Goal: Check status: Check status

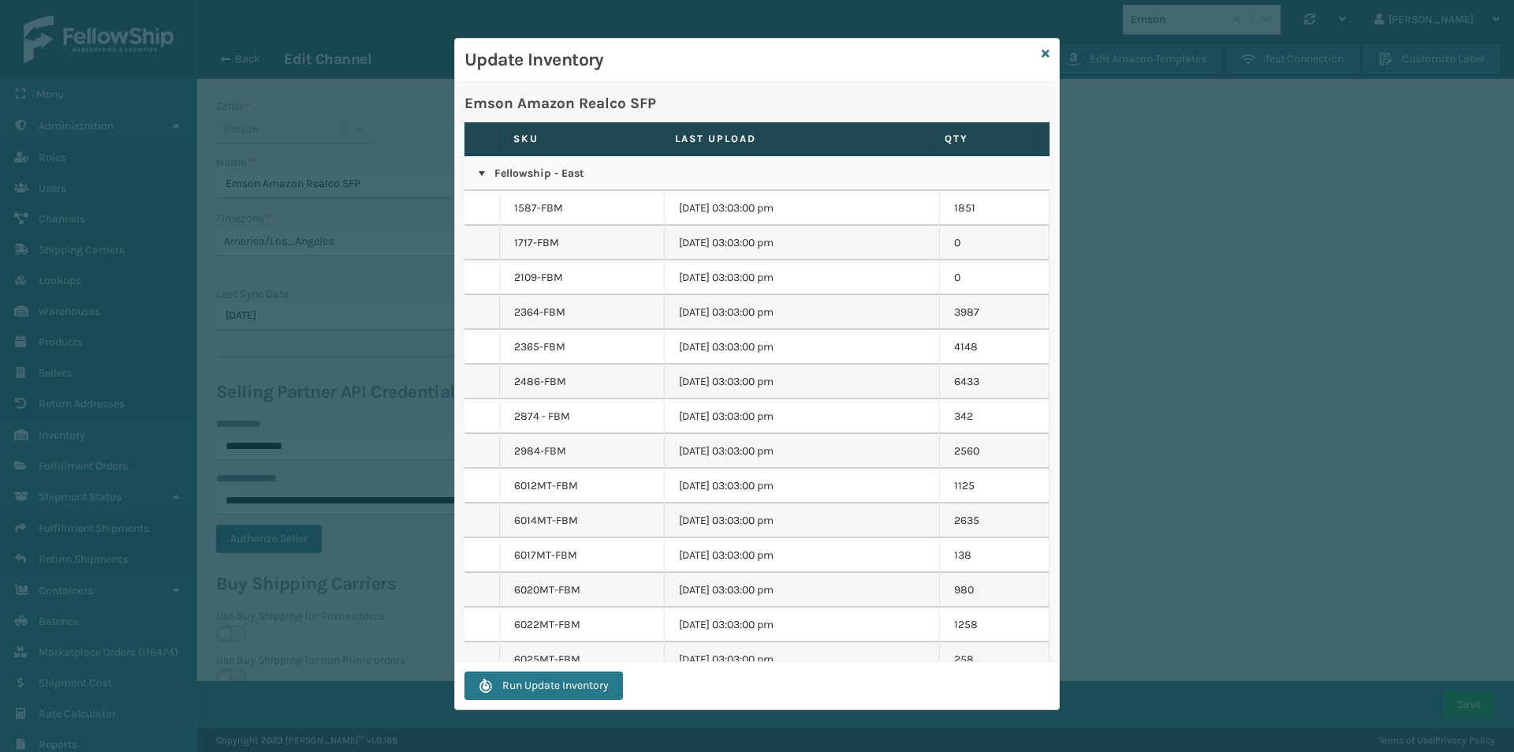
select select "pm"
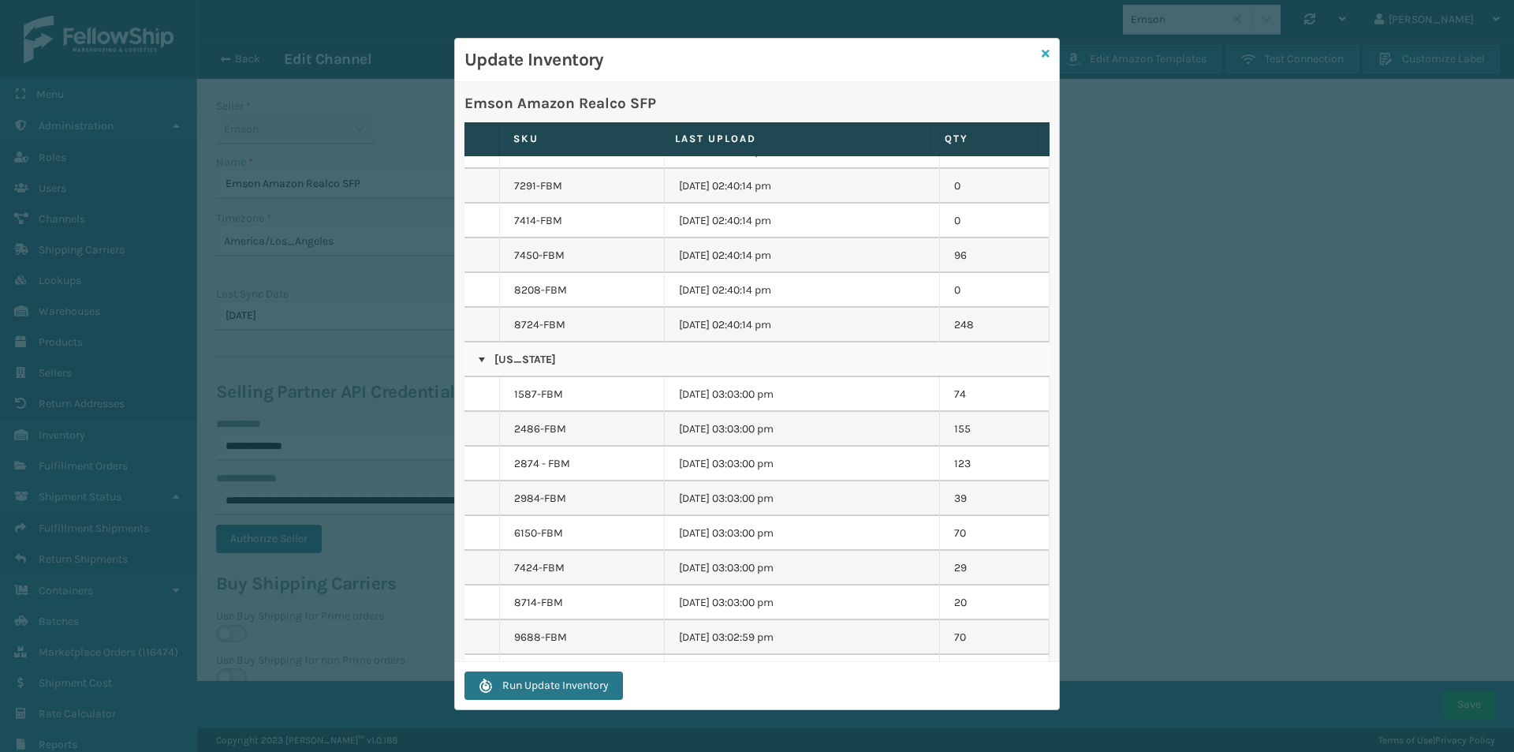
click at [1049, 52] on icon at bounding box center [1046, 53] width 8 height 11
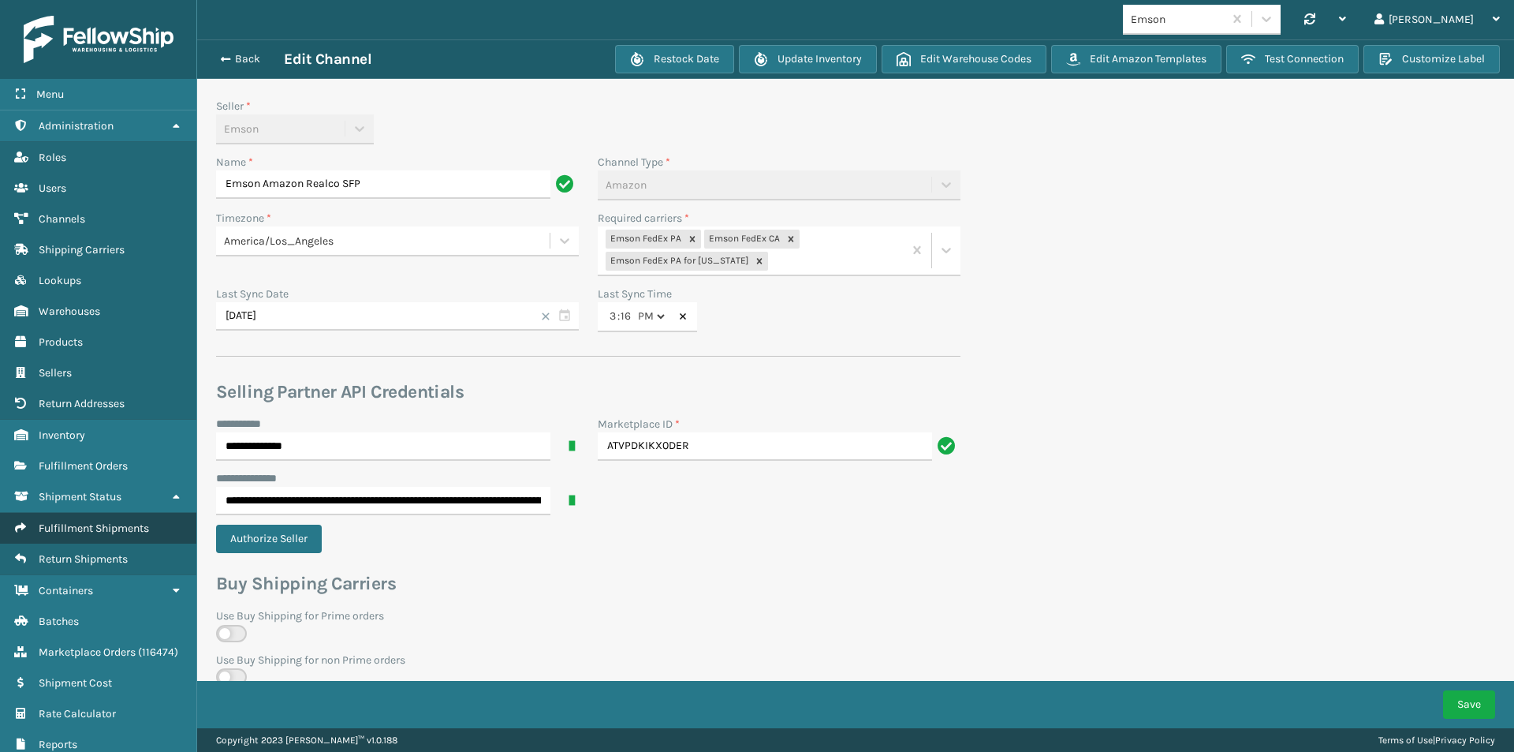
click at [98, 529] on span "Fulfillment Shipments" at bounding box center [94, 527] width 110 height 13
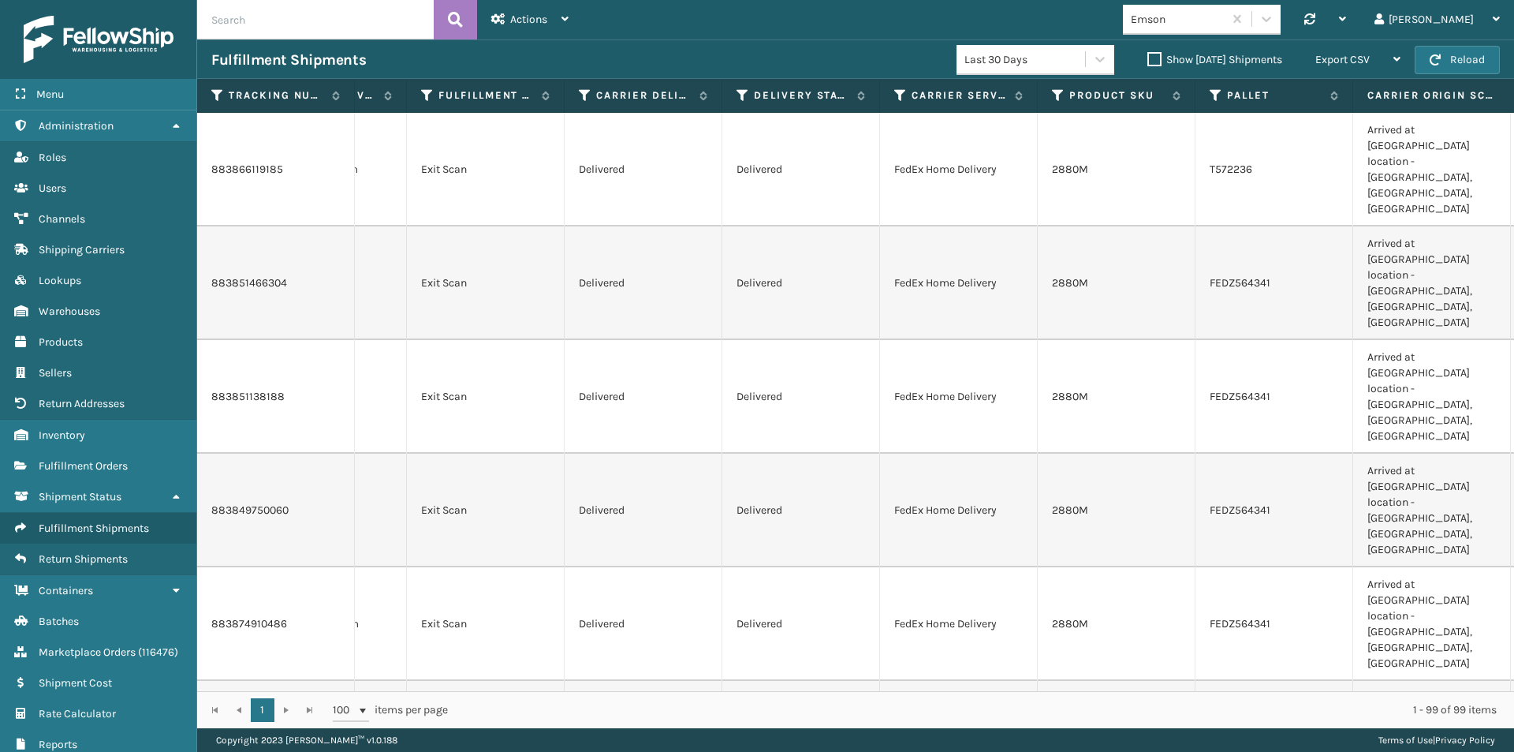
click at [1037, 62] on div "Last 30 Days" at bounding box center [1026, 59] width 122 height 17
click at [802, 32] on div "Emson Synchronise all channels [PERSON_NAME] Log Out" at bounding box center [1048, 19] width 931 height 39
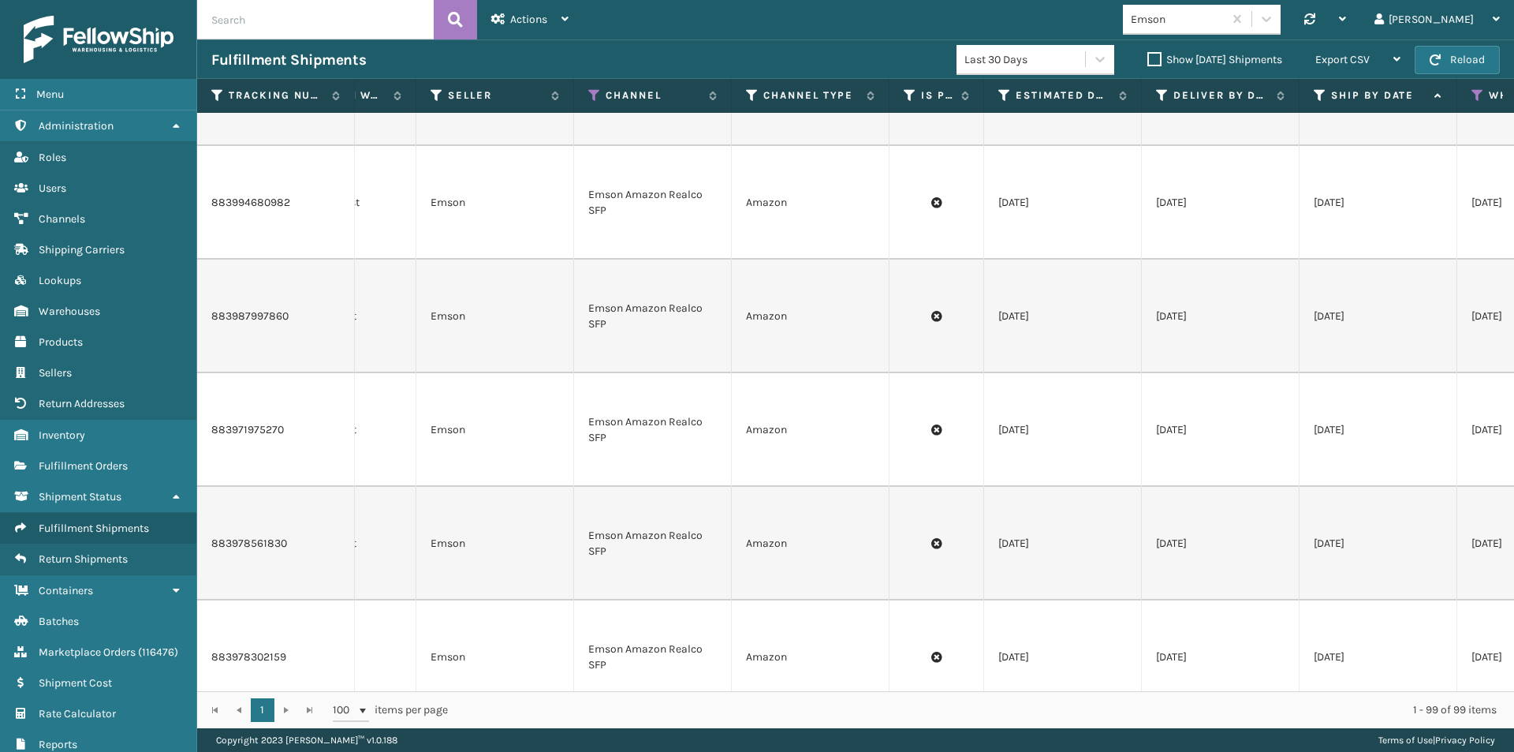
scroll to position [5645, 420]
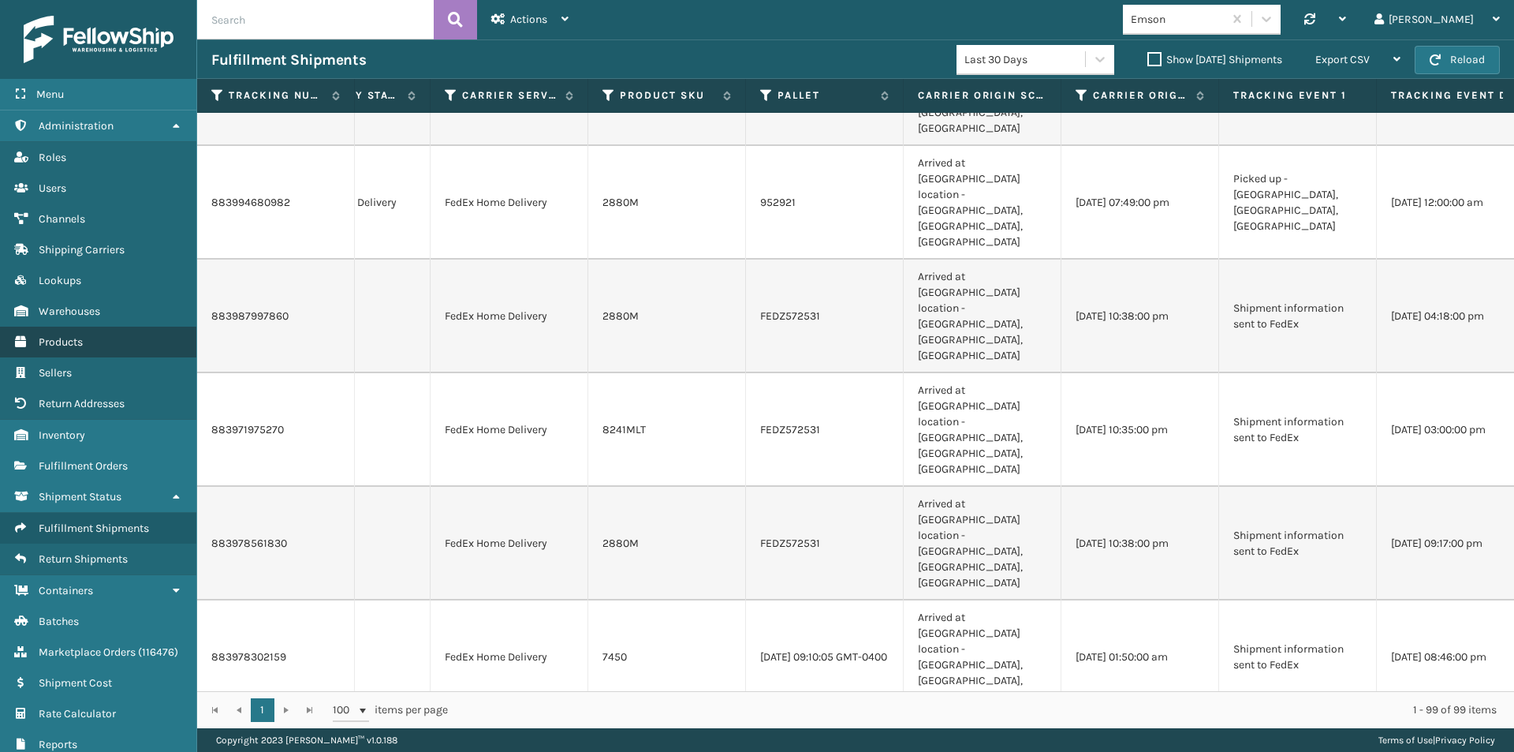
click at [65, 340] on span "Products" at bounding box center [61, 341] width 44 height 13
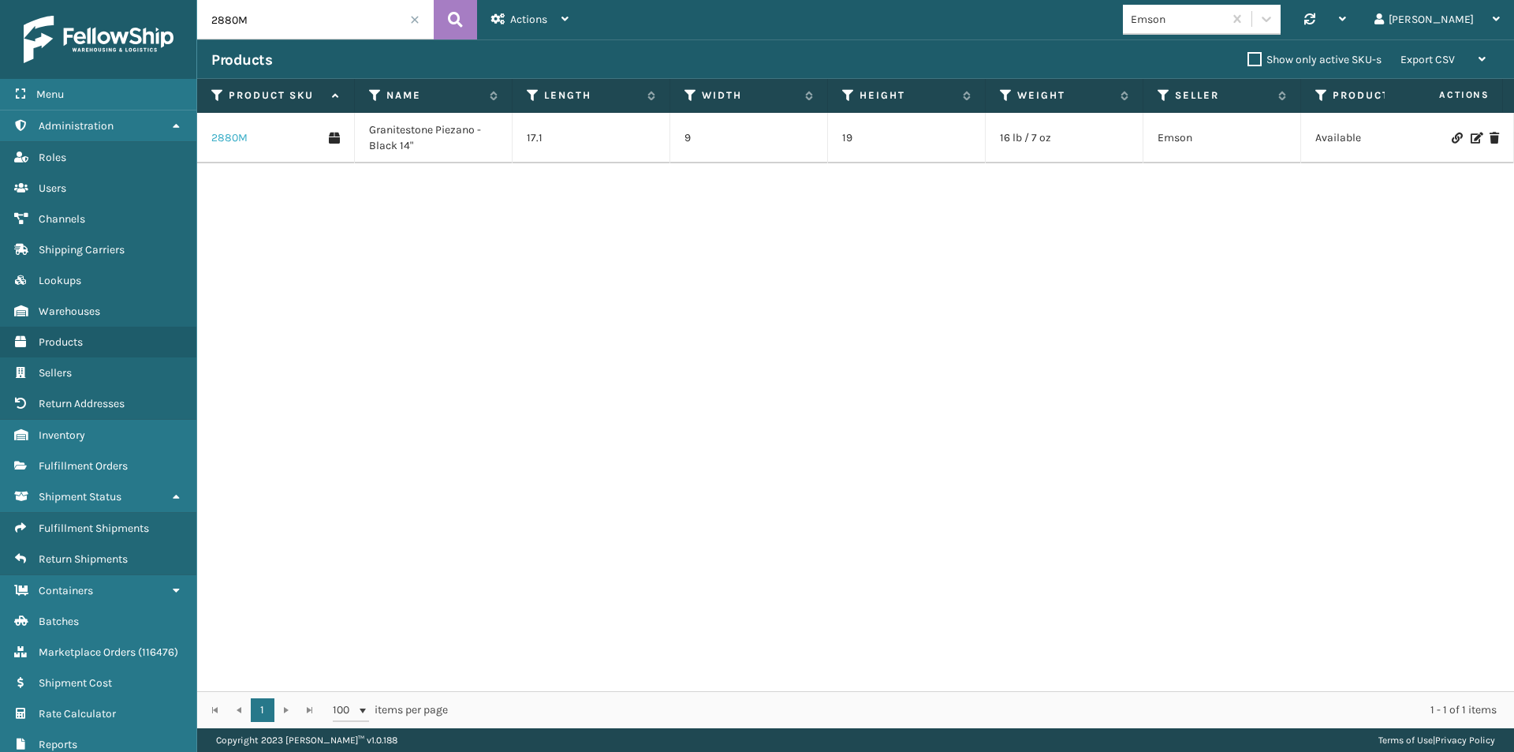
click at [239, 132] on link "2880M" at bounding box center [229, 138] width 36 height 16
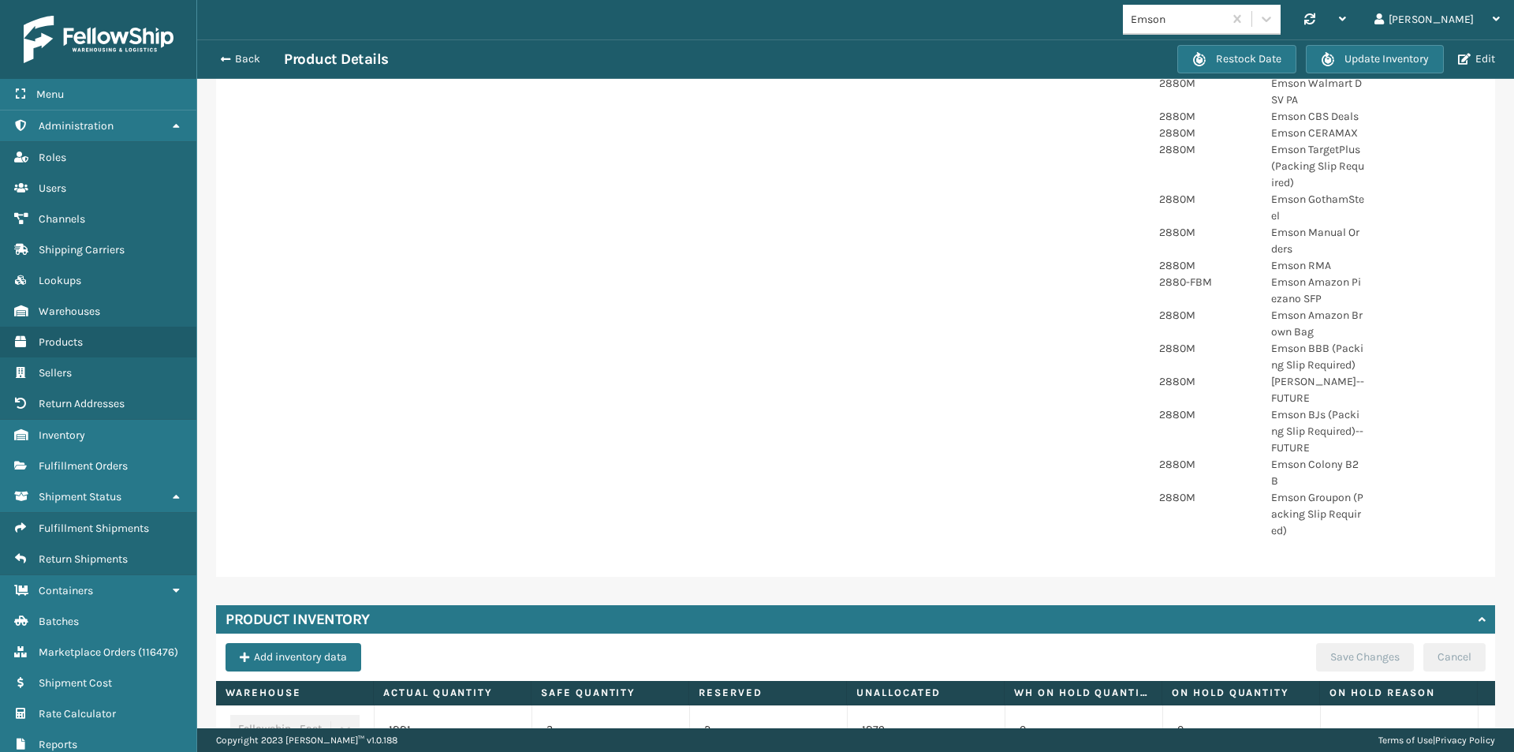
scroll to position [856, 0]
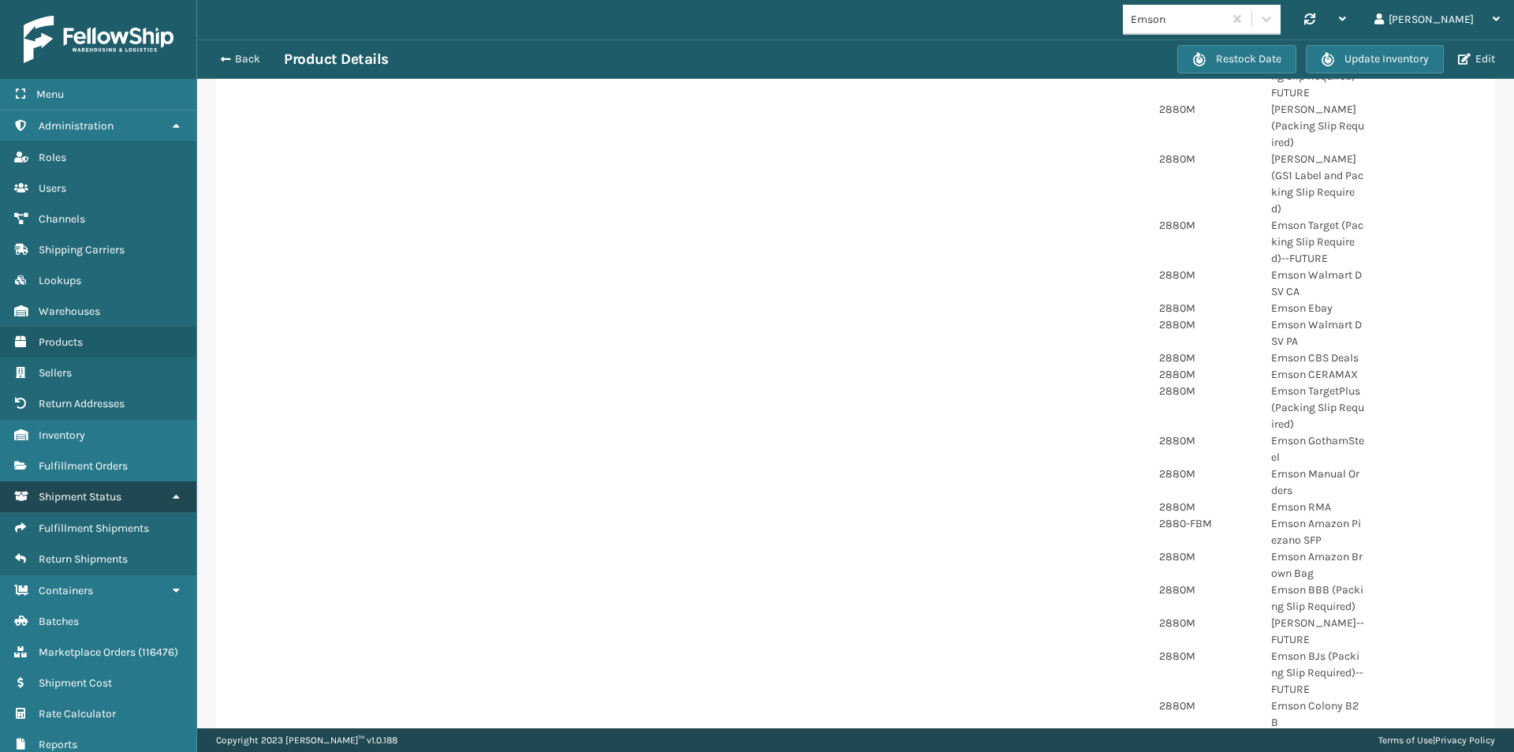
click at [94, 494] on span "Shipment Status" at bounding box center [80, 496] width 83 height 13
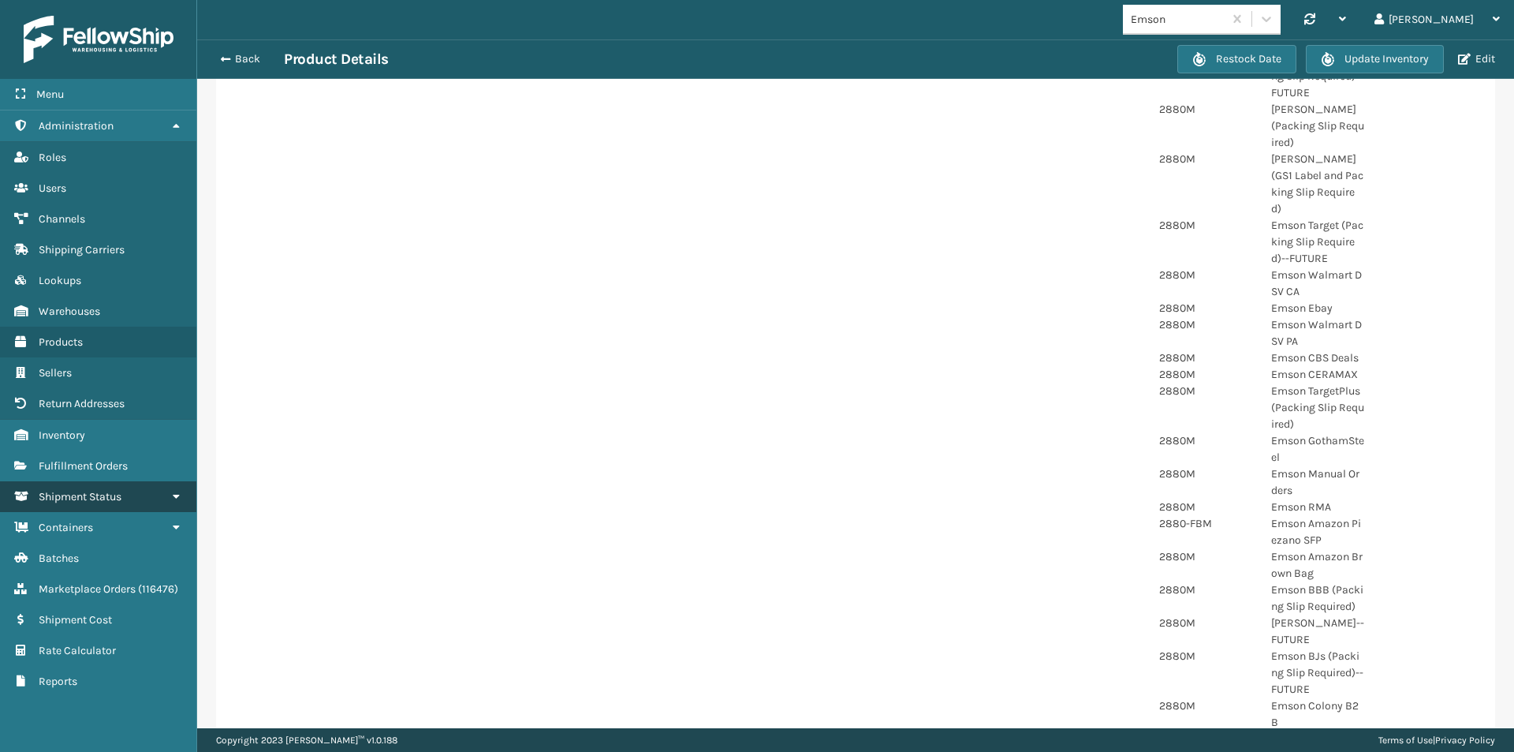
click at [89, 500] on span "Shipment Status" at bounding box center [80, 496] width 83 height 13
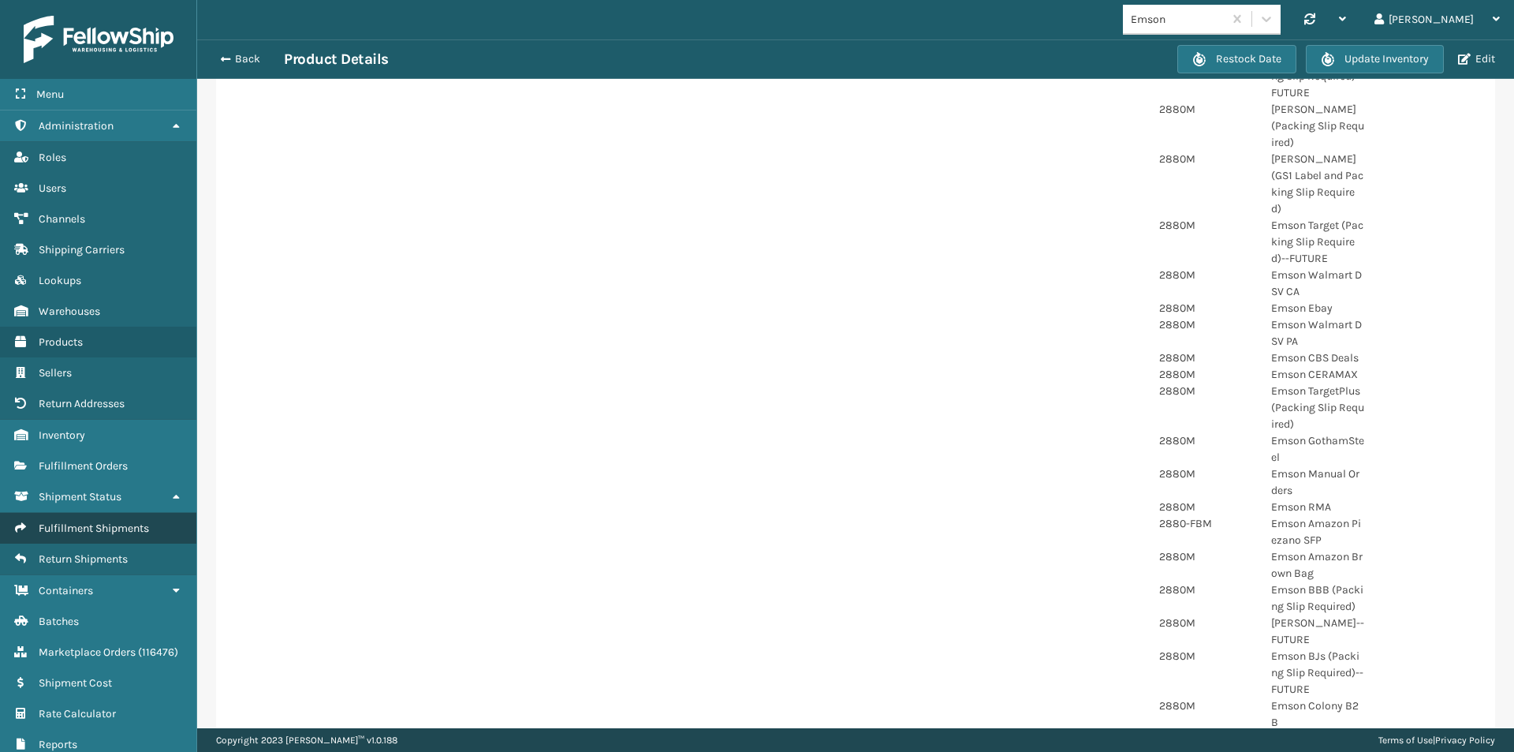
click at [91, 523] on span "Fulfillment Shipments" at bounding box center [94, 527] width 110 height 13
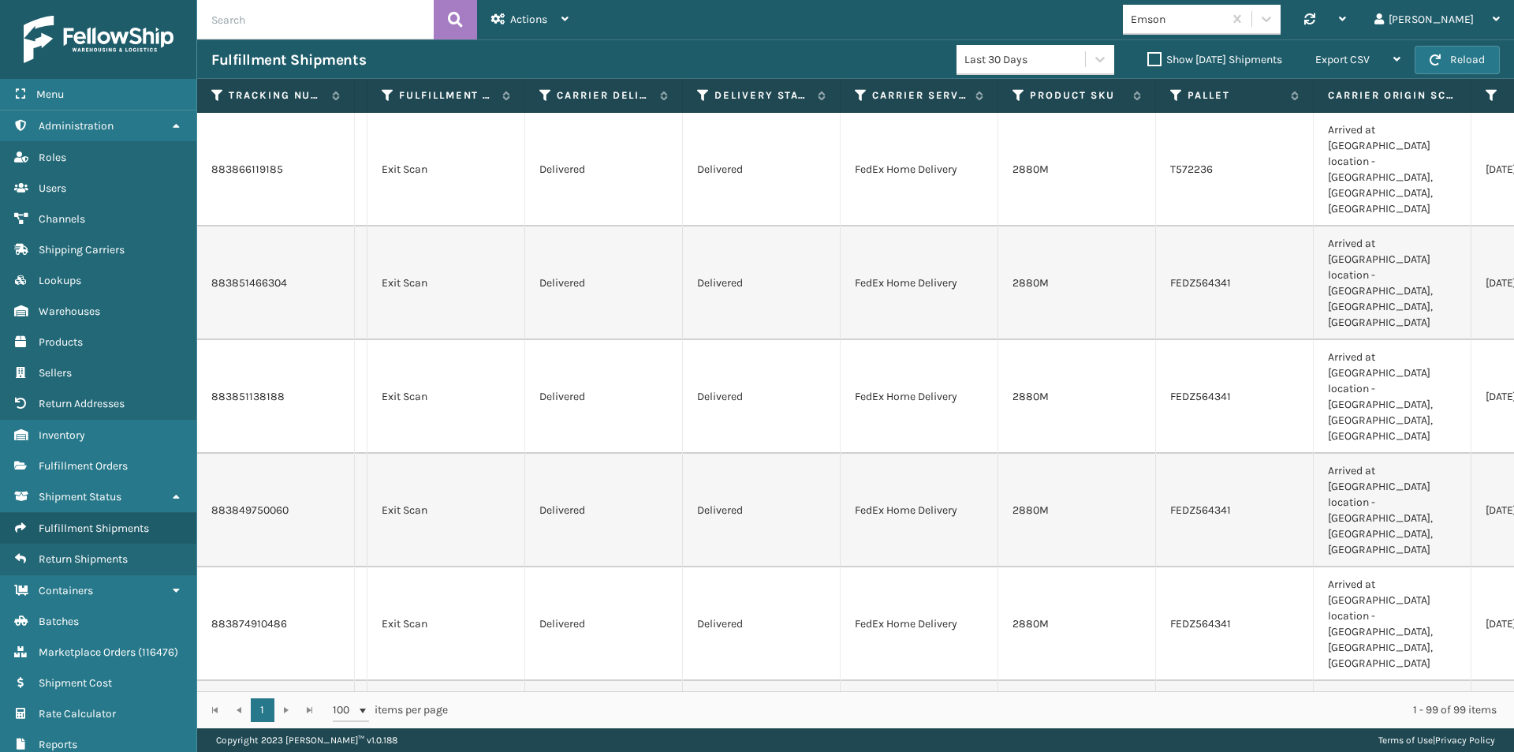
scroll to position [0, 2147]
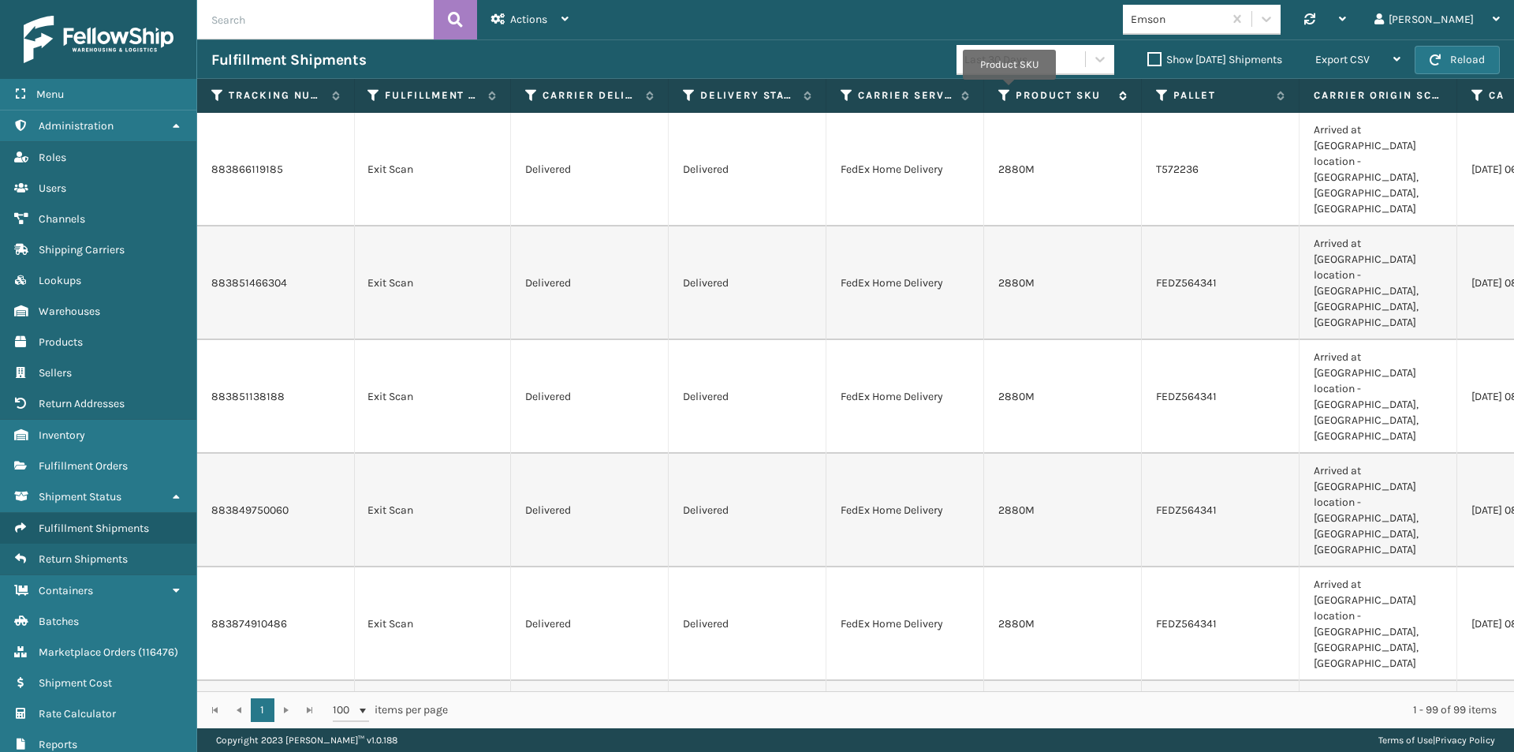
click at [1009, 91] on icon at bounding box center [1004, 95] width 13 height 14
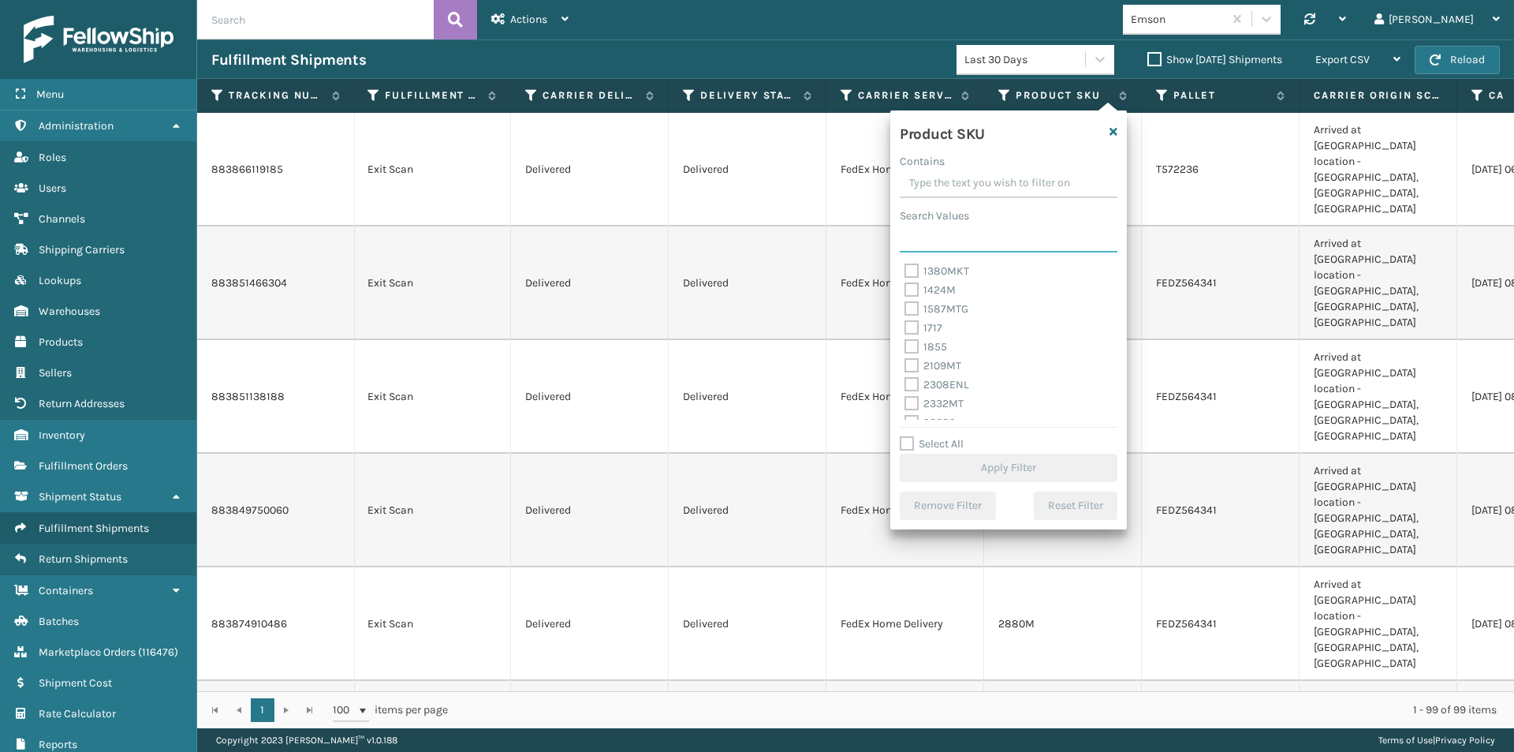
click at [942, 246] on input "Search Values" at bounding box center [1009, 238] width 218 height 28
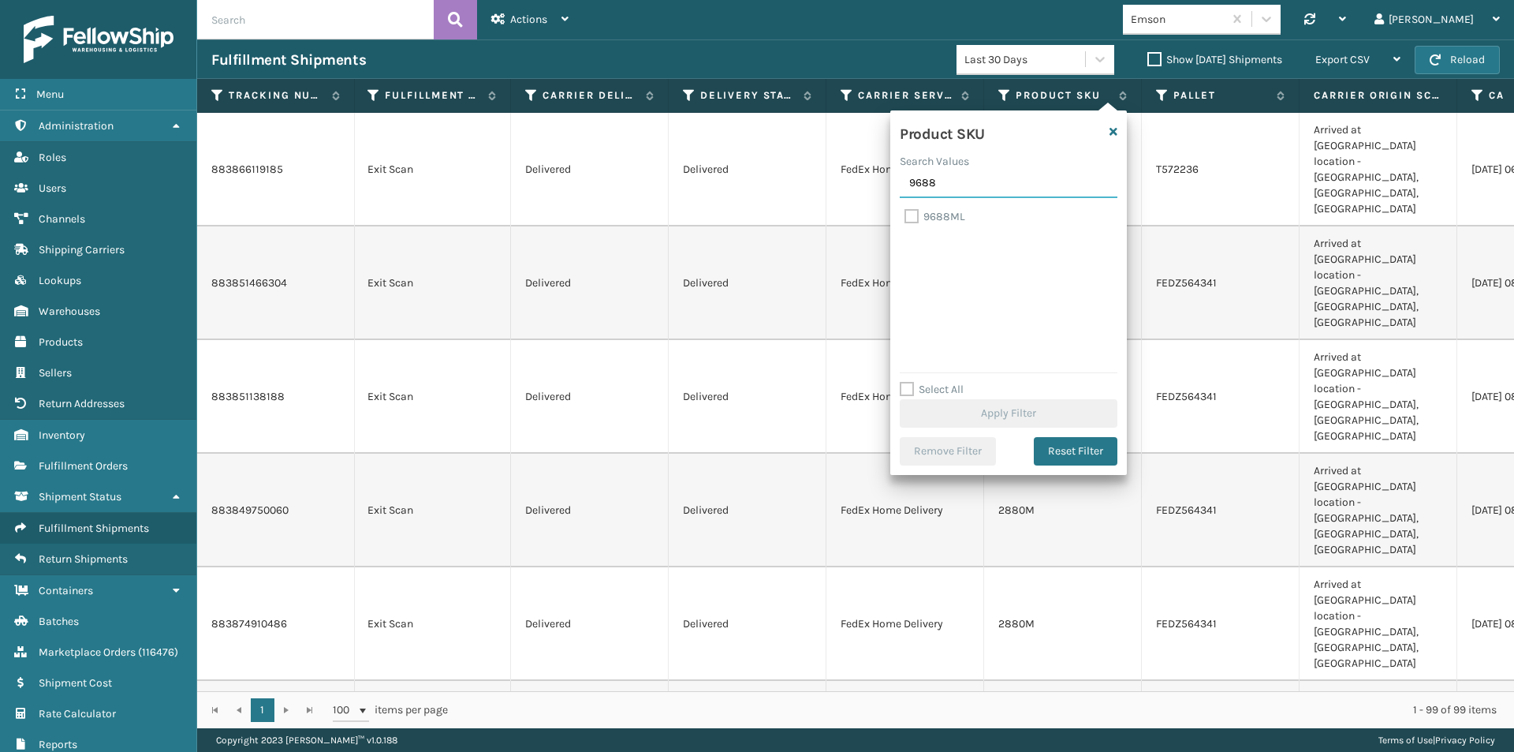
type input "9688"
click at [912, 214] on label "9688ML" at bounding box center [935, 216] width 61 height 13
click at [905, 214] on input "9688ML" at bounding box center [905, 212] width 1 height 10
checkbox input "true"
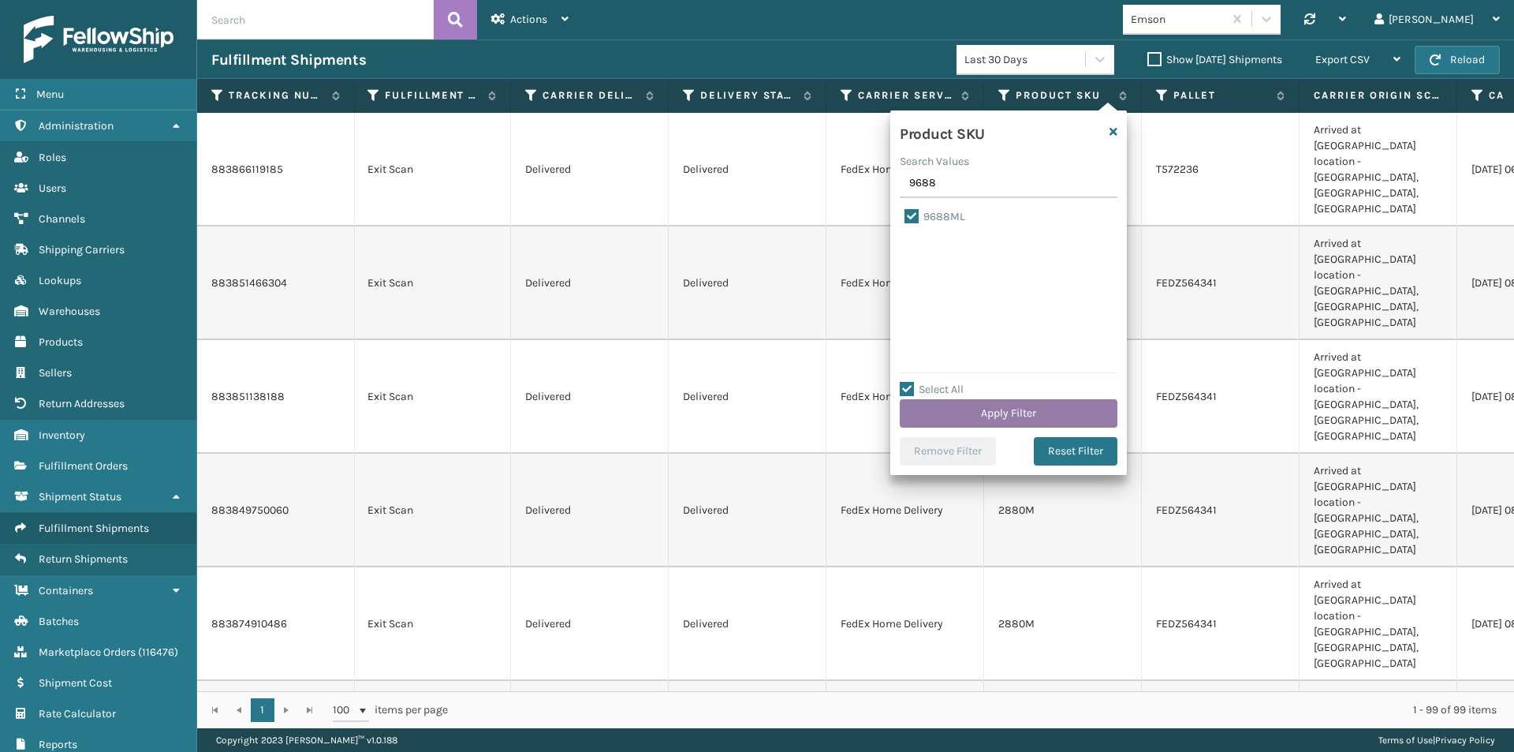
click at [1028, 410] on button "Apply Filter" at bounding box center [1009, 413] width 218 height 28
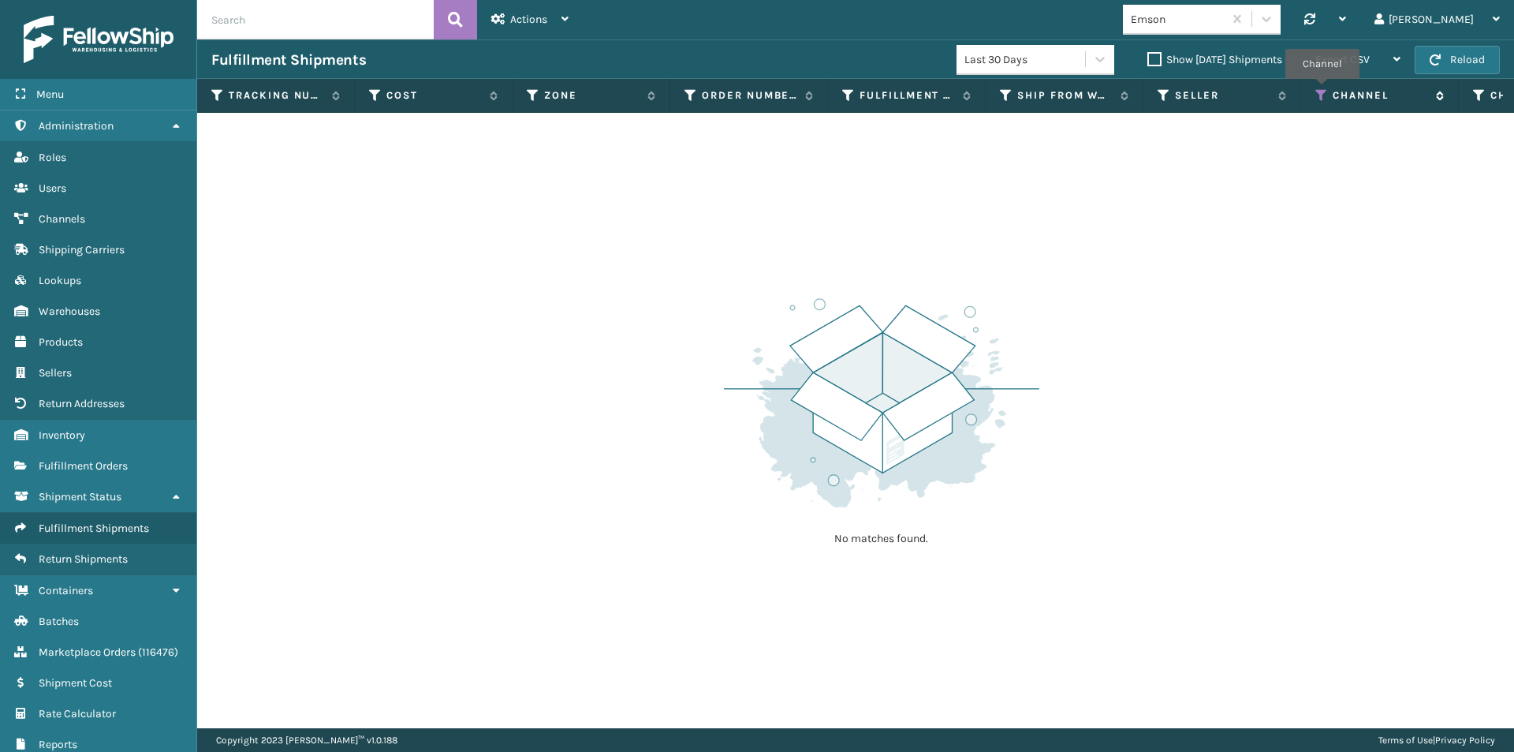
click at [1322, 90] on icon at bounding box center [1321, 95] width 13 height 14
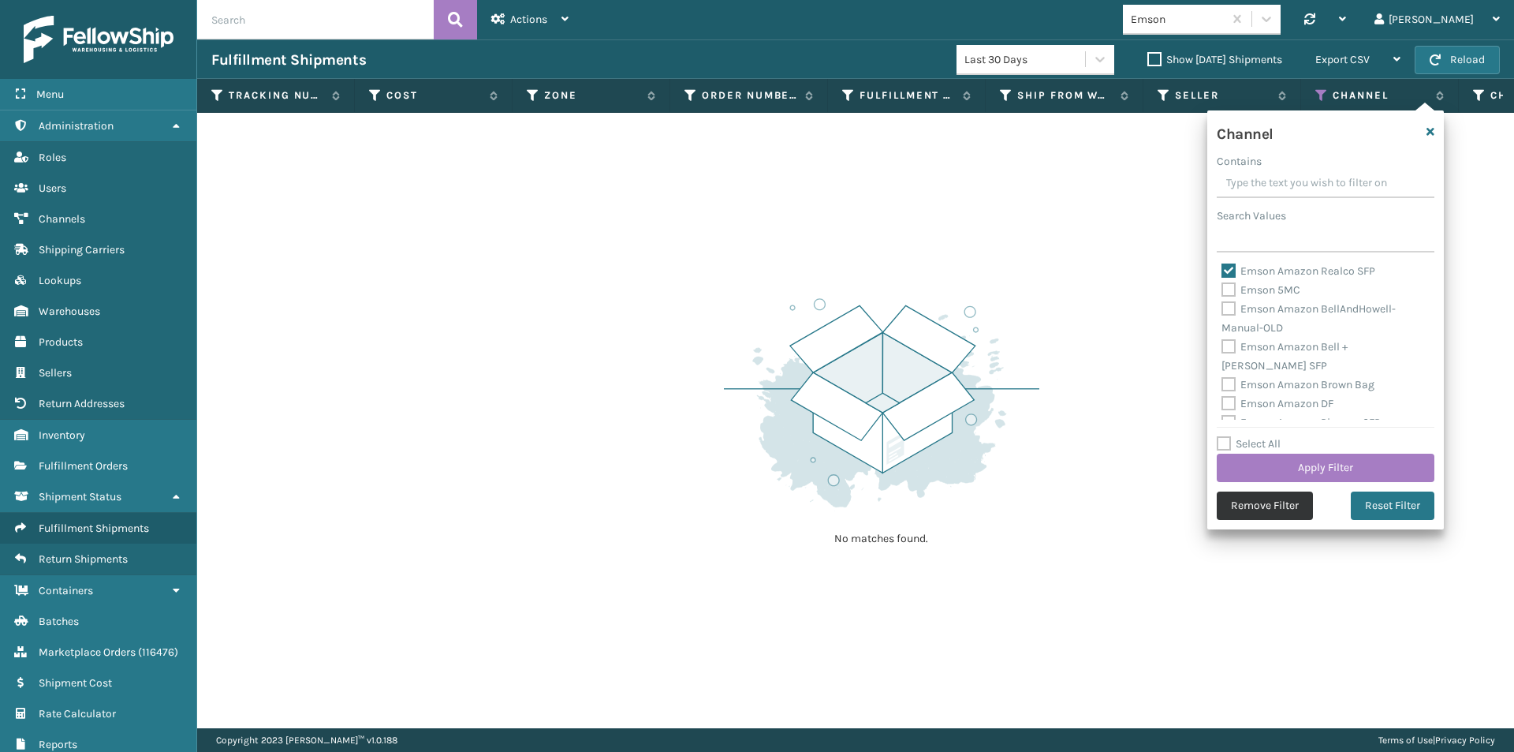
click at [1248, 499] on button "Remove Filter" at bounding box center [1265, 505] width 96 height 28
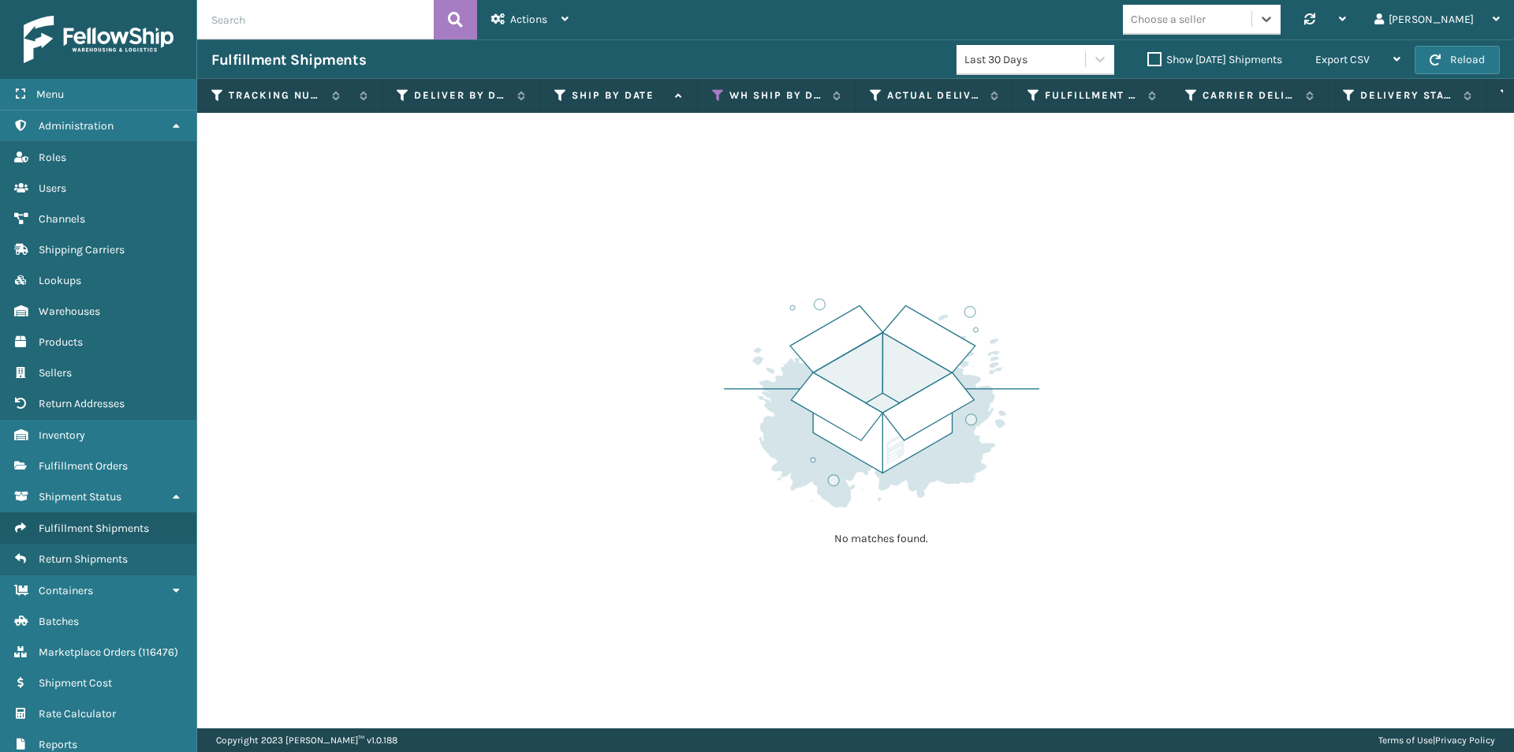
scroll to position [0, 1501]
click at [702, 98] on icon at bounding box center [704, 95] width 13 height 14
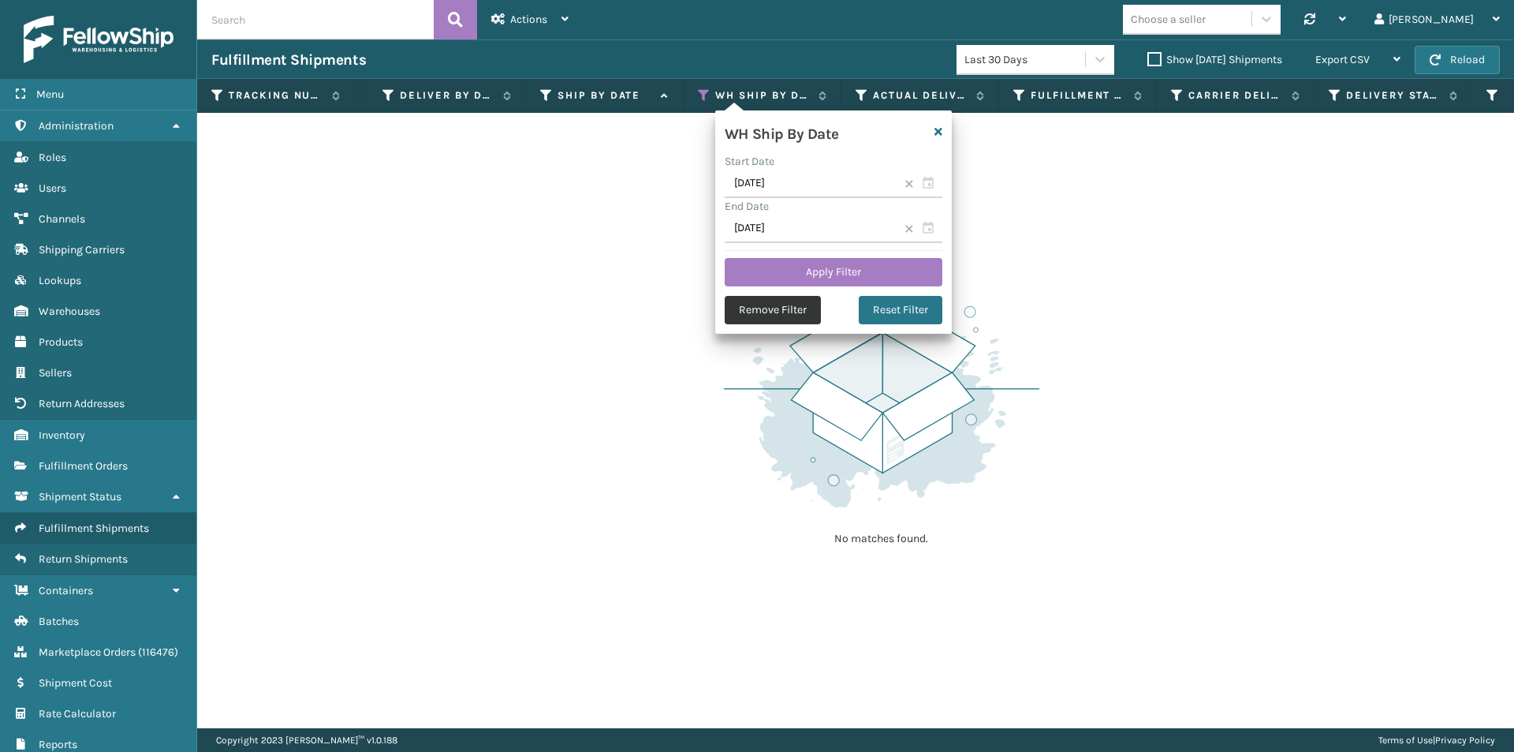
click at [767, 309] on button "Remove Filter" at bounding box center [773, 310] width 96 height 28
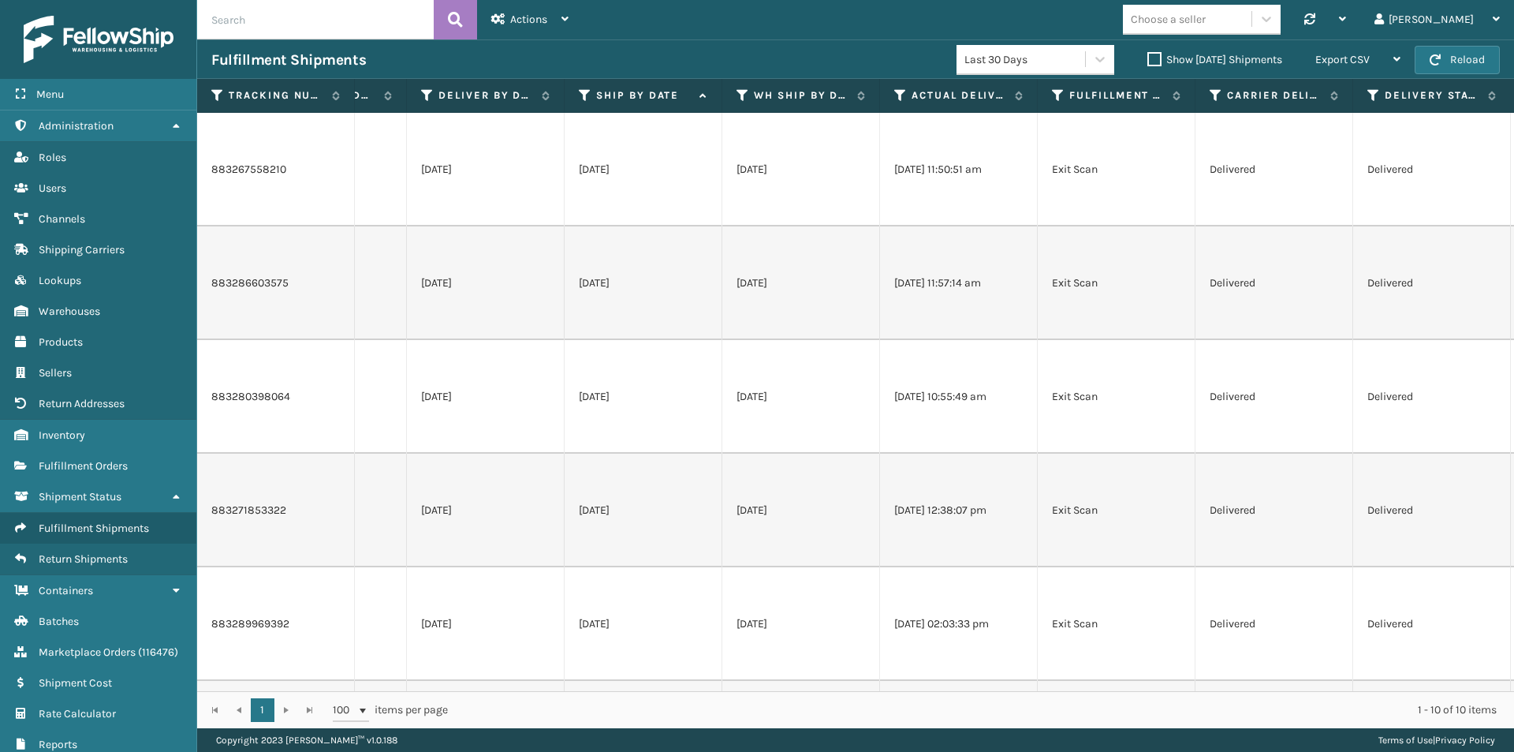
scroll to position [0, 813]
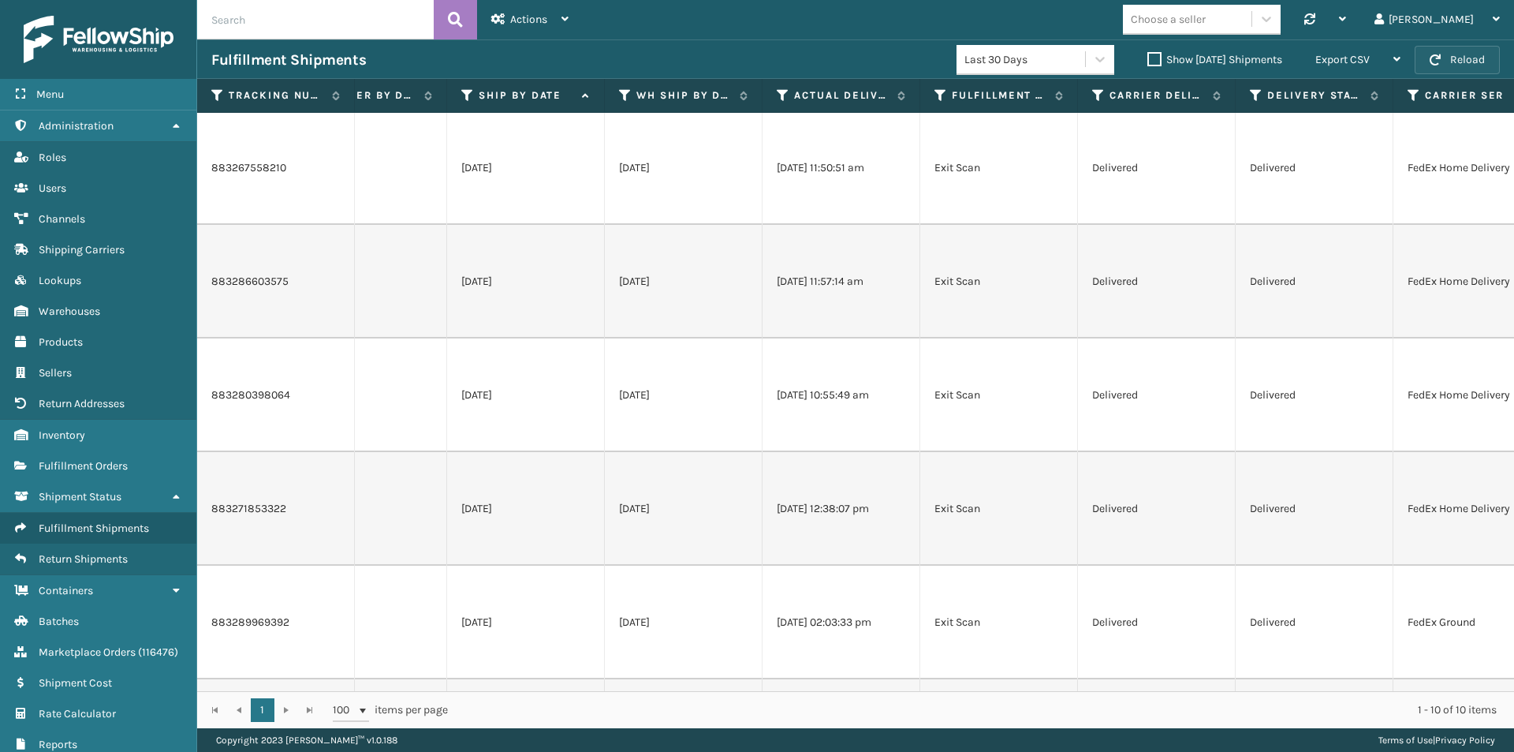
click at [1465, 55] on button "Reload" at bounding box center [1457, 60] width 85 height 28
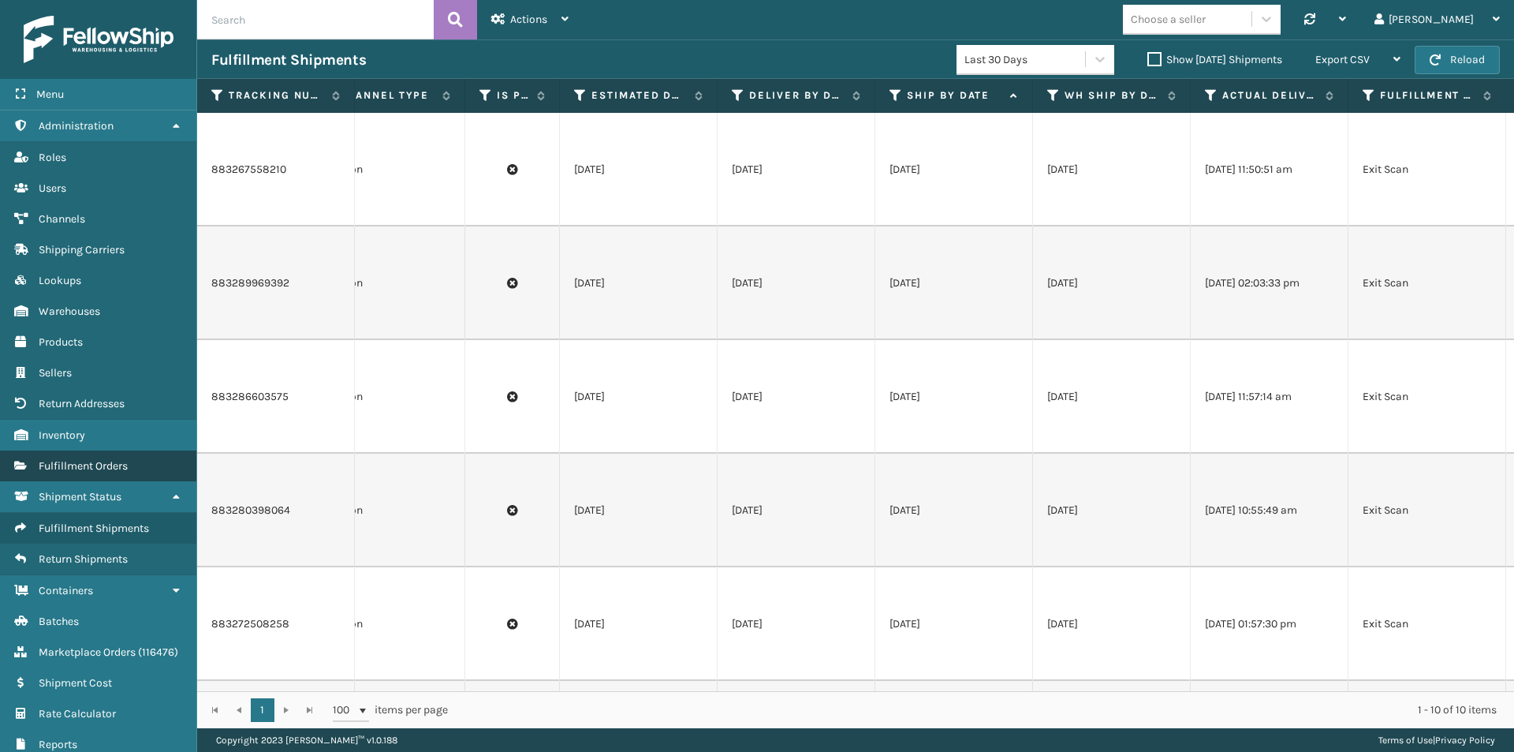
click at [97, 458] on link "Fulfillment Orders" at bounding box center [98, 465] width 196 height 31
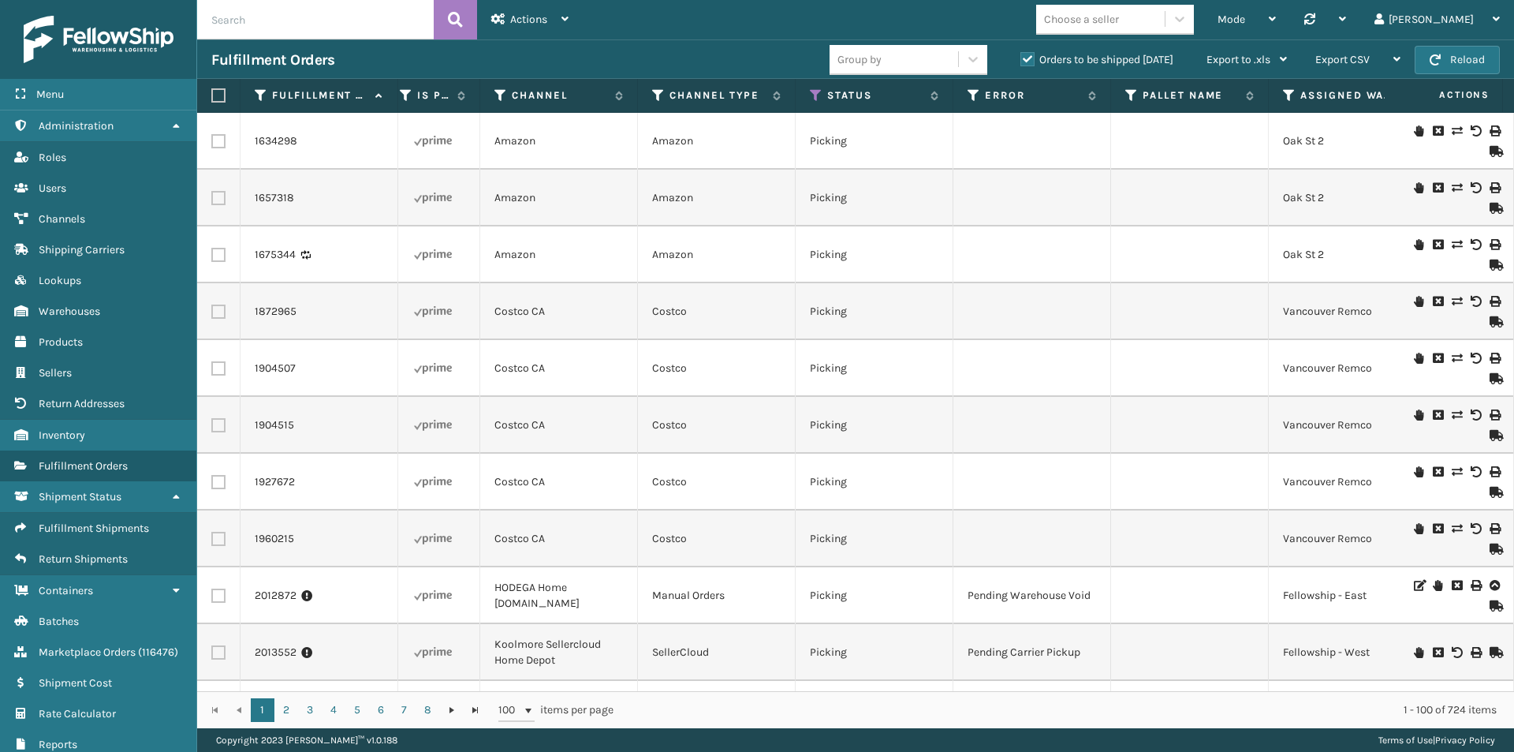
click at [1029, 59] on label "Orders to be shipped [DATE]" at bounding box center [1097, 59] width 153 height 13
click at [1021, 59] on input "Orders to be shipped [DATE]" at bounding box center [1021, 55] width 1 height 10
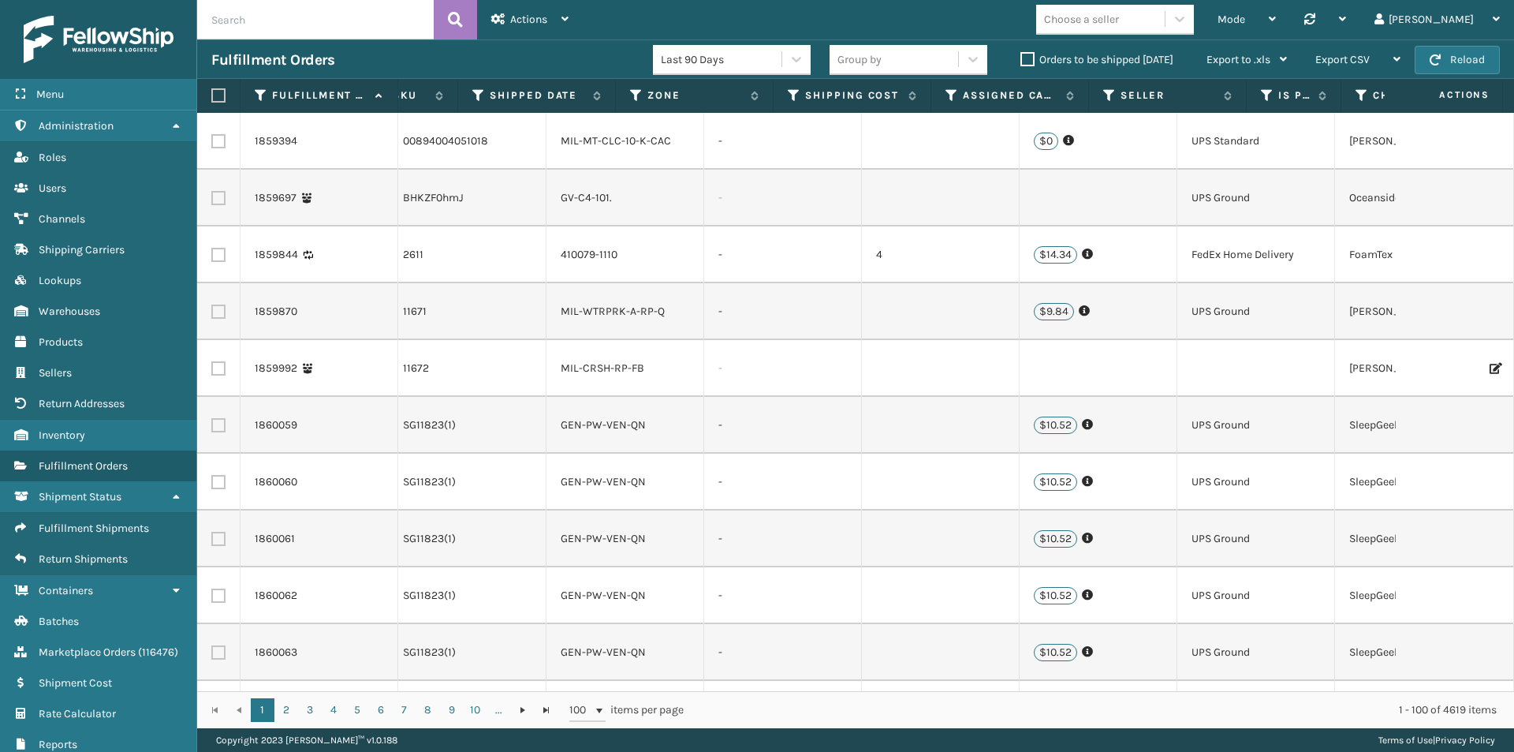
scroll to position [0, 29]
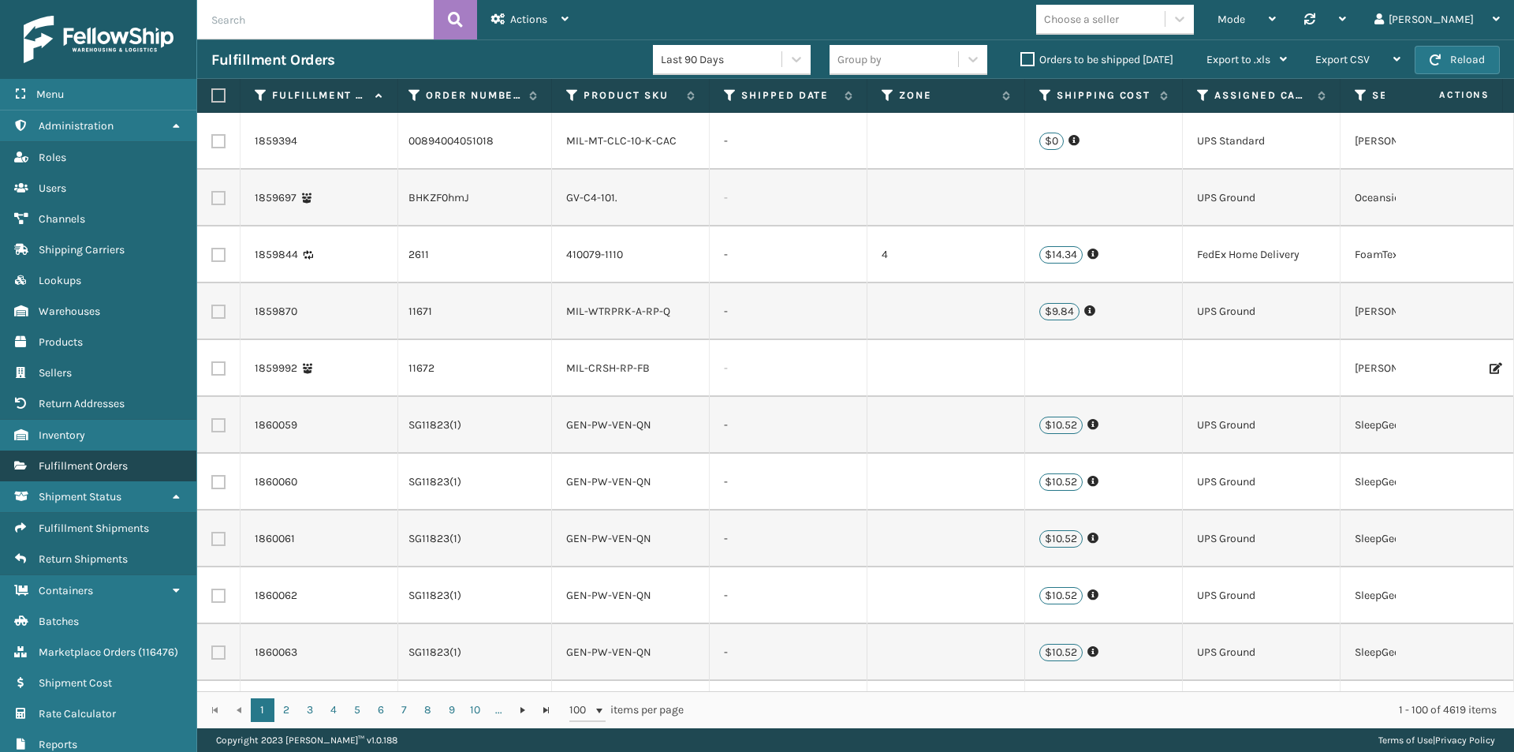
click at [116, 462] on span "Fulfillment Orders" at bounding box center [83, 465] width 89 height 13
click at [1119, 13] on div "Choose a seller" at bounding box center [1081, 19] width 75 height 17
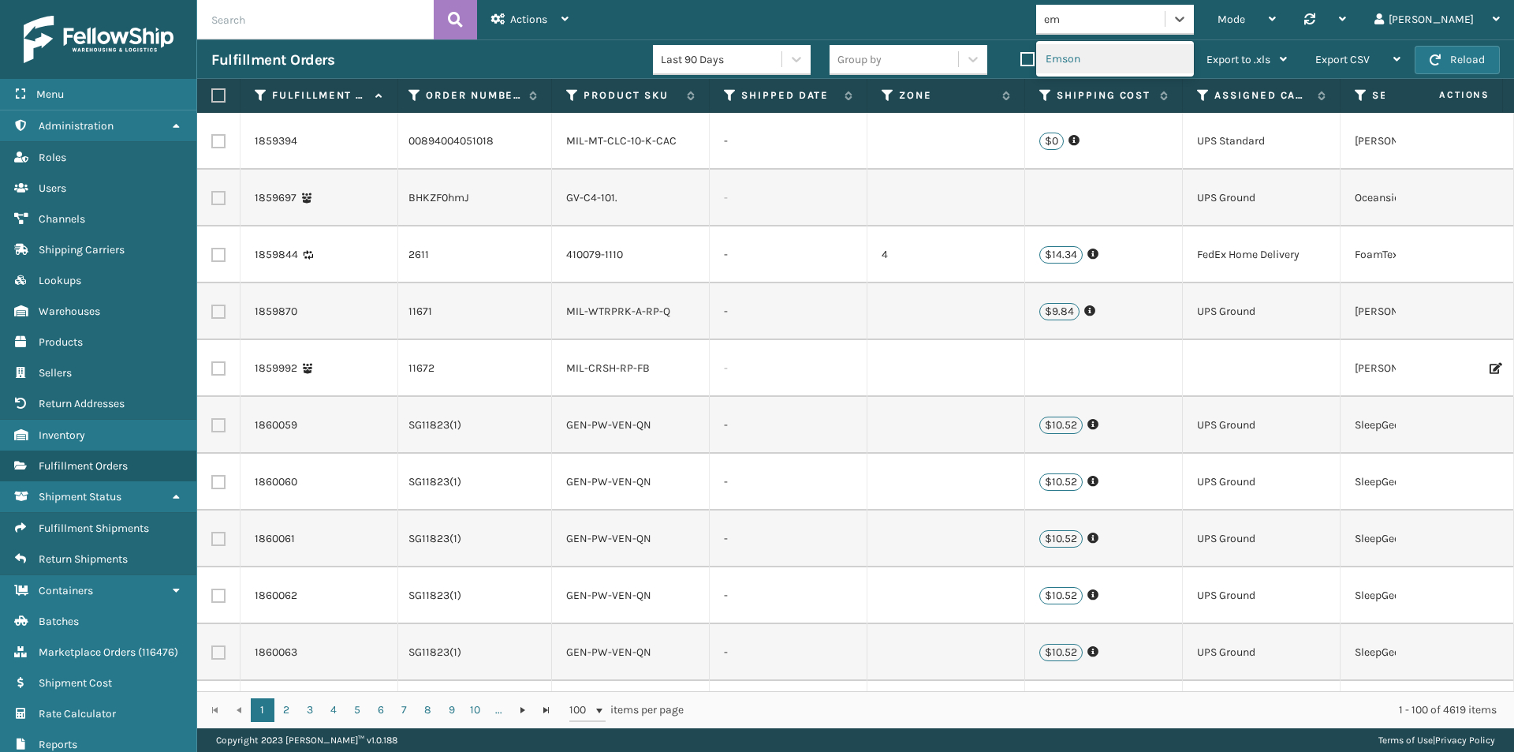
type input "ems"
click at [1129, 62] on div "Emson" at bounding box center [1115, 58] width 158 height 29
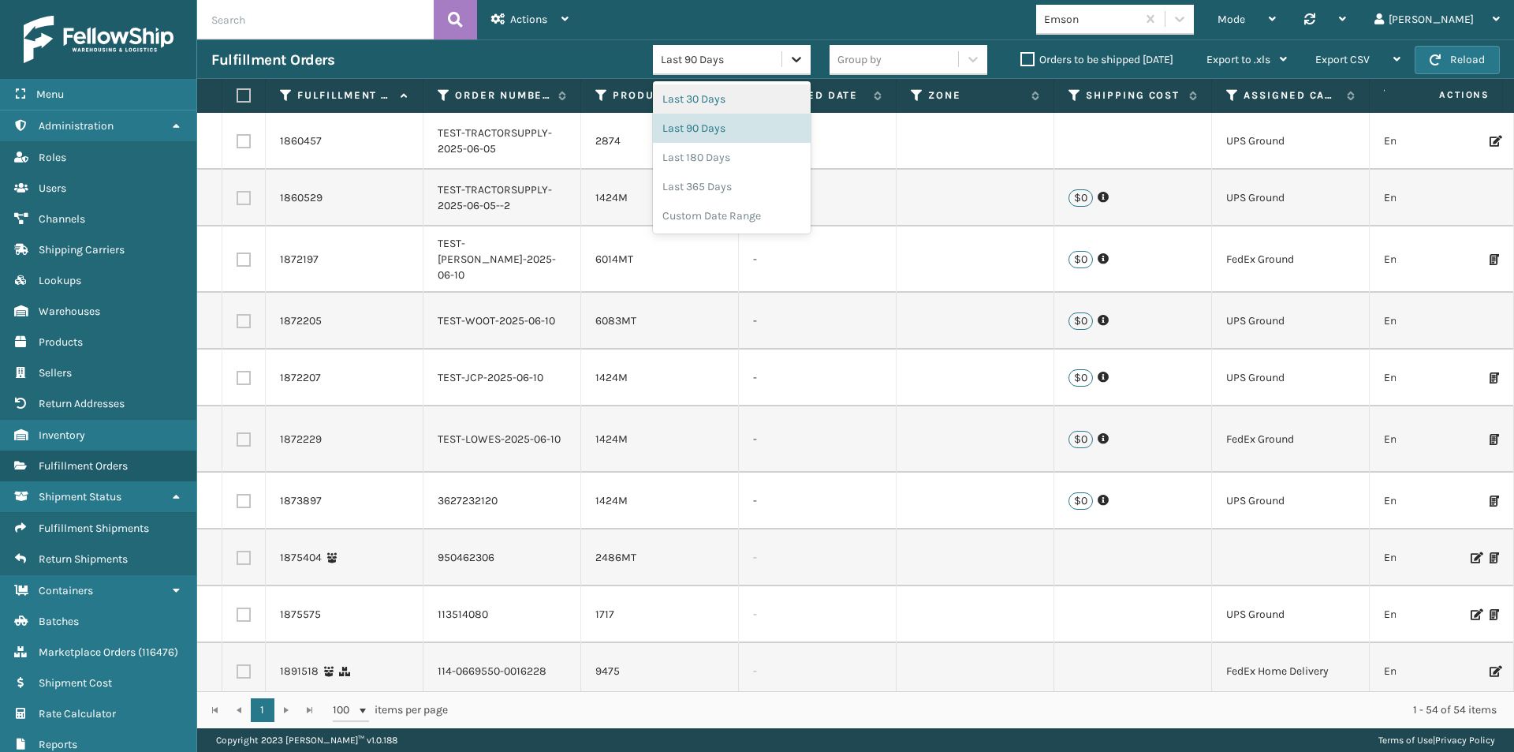
click at [793, 58] on icon at bounding box center [796, 60] width 9 height 6
click at [763, 97] on div "Last 30 Days" at bounding box center [732, 98] width 158 height 29
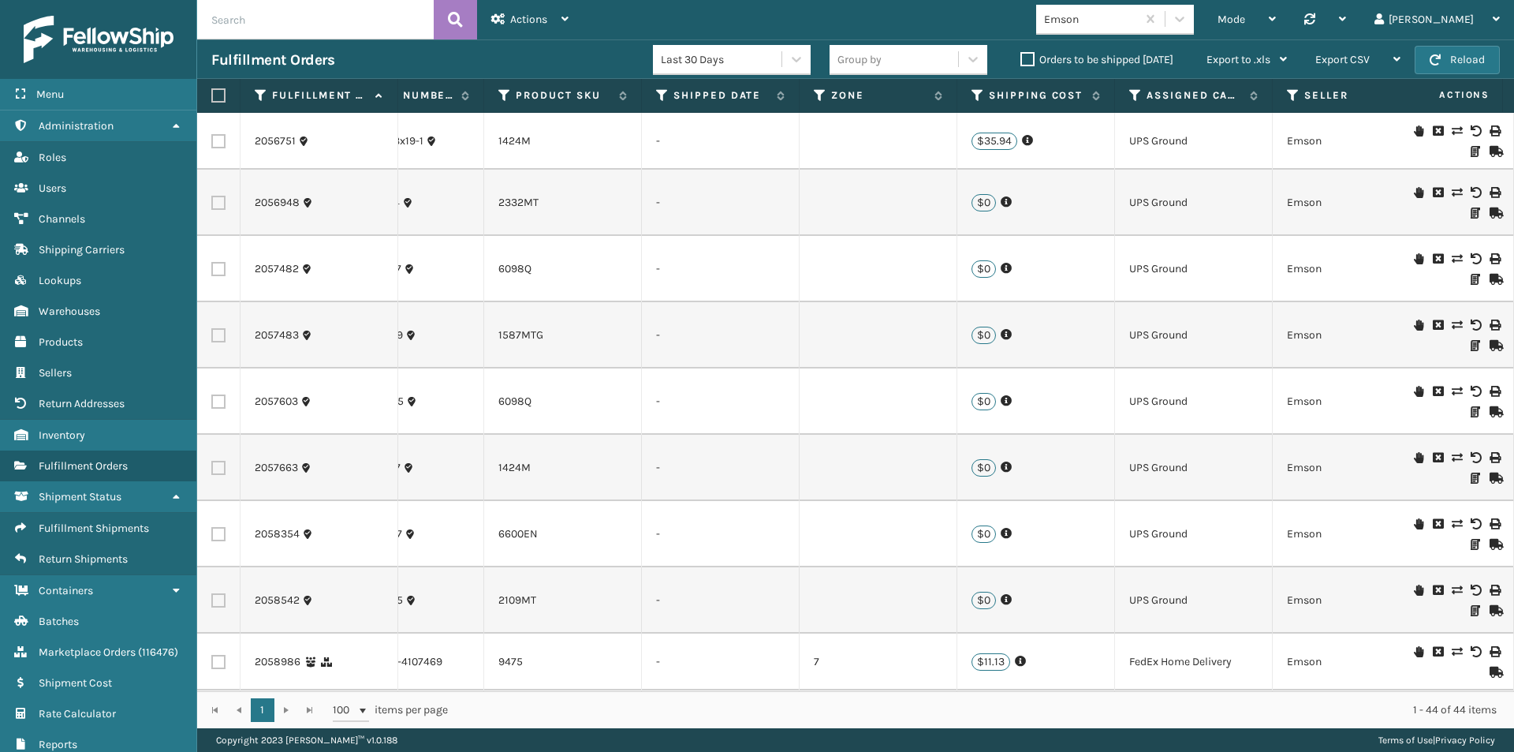
scroll to position [0, 7]
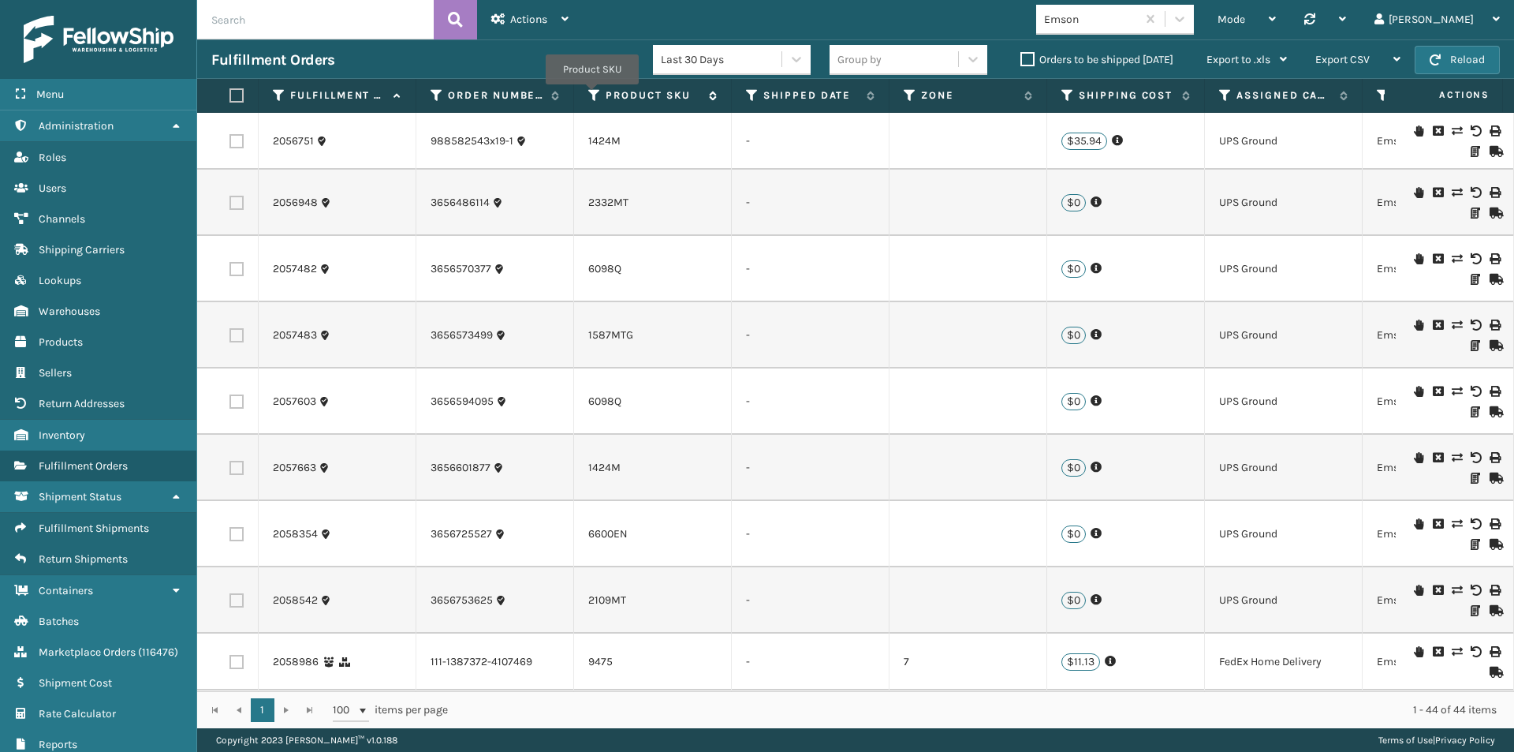
click at [592, 95] on icon at bounding box center [594, 95] width 13 height 14
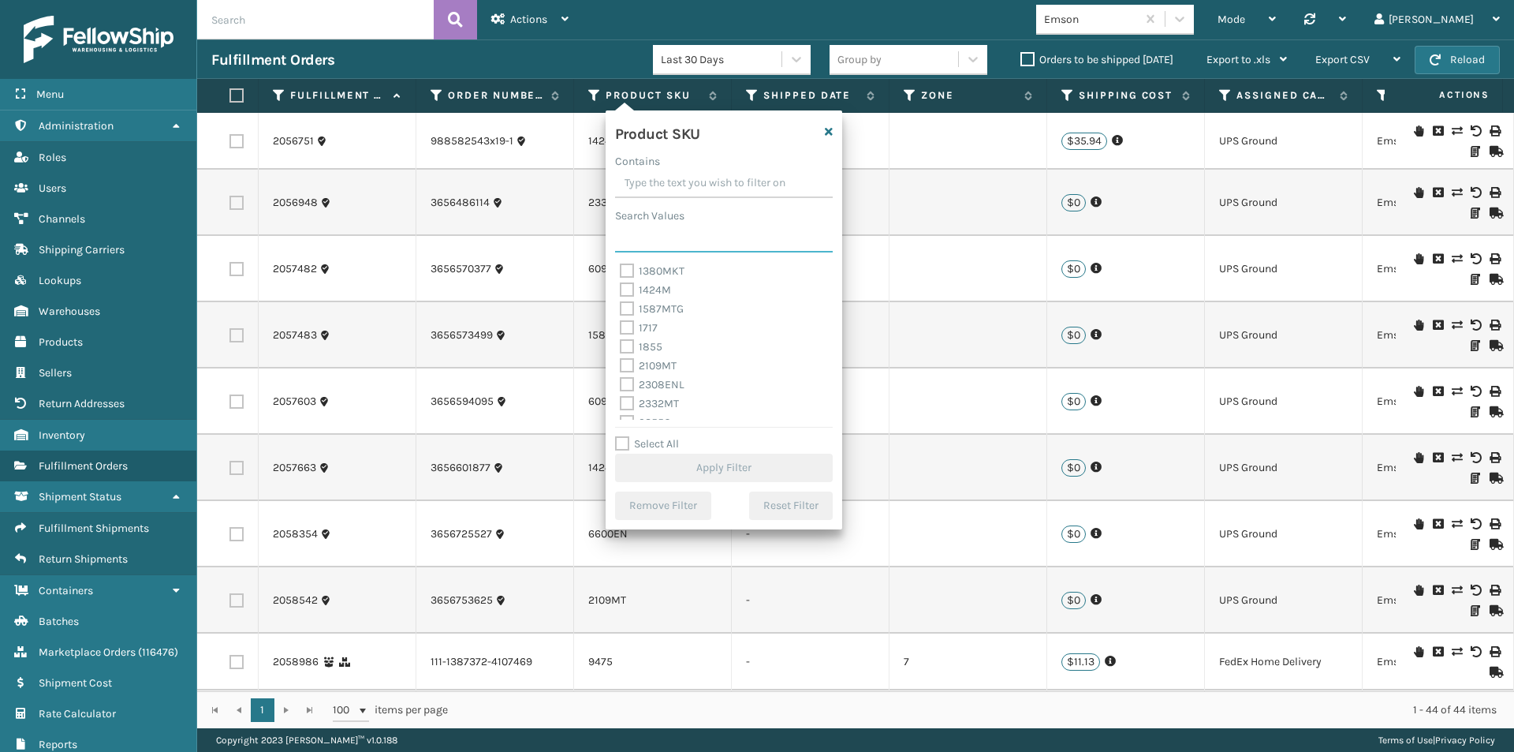
click at [672, 234] on input "Search Values" at bounding box center [724, 238] width 218 height 28
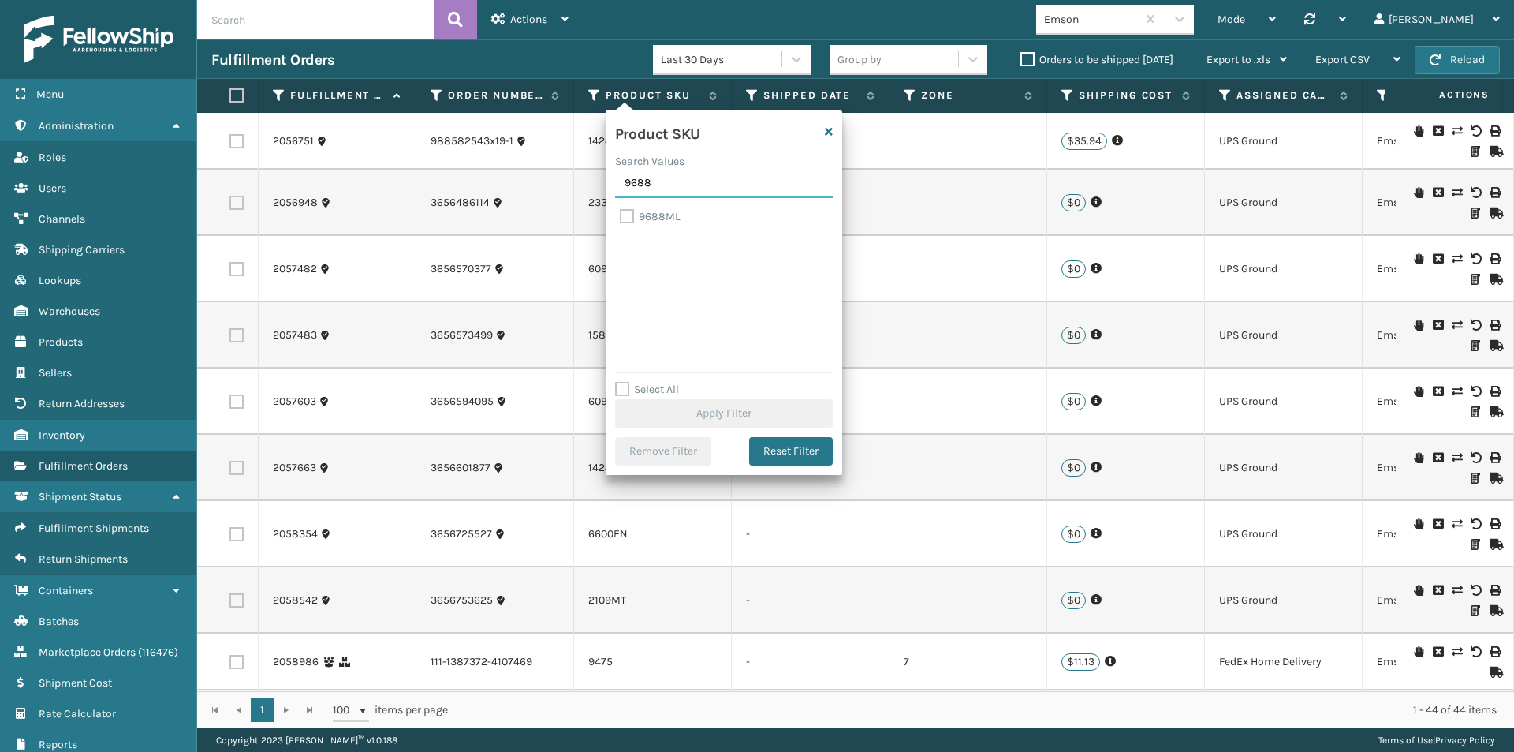
type input "9688"
click at [633, 213] on label "9688ML" at bounding box center [650, 216] width 61 height 13
click at [621, 213] on input "9688ML" at bounding box center [620, 212] width 1 height 10
checkbox input "true"
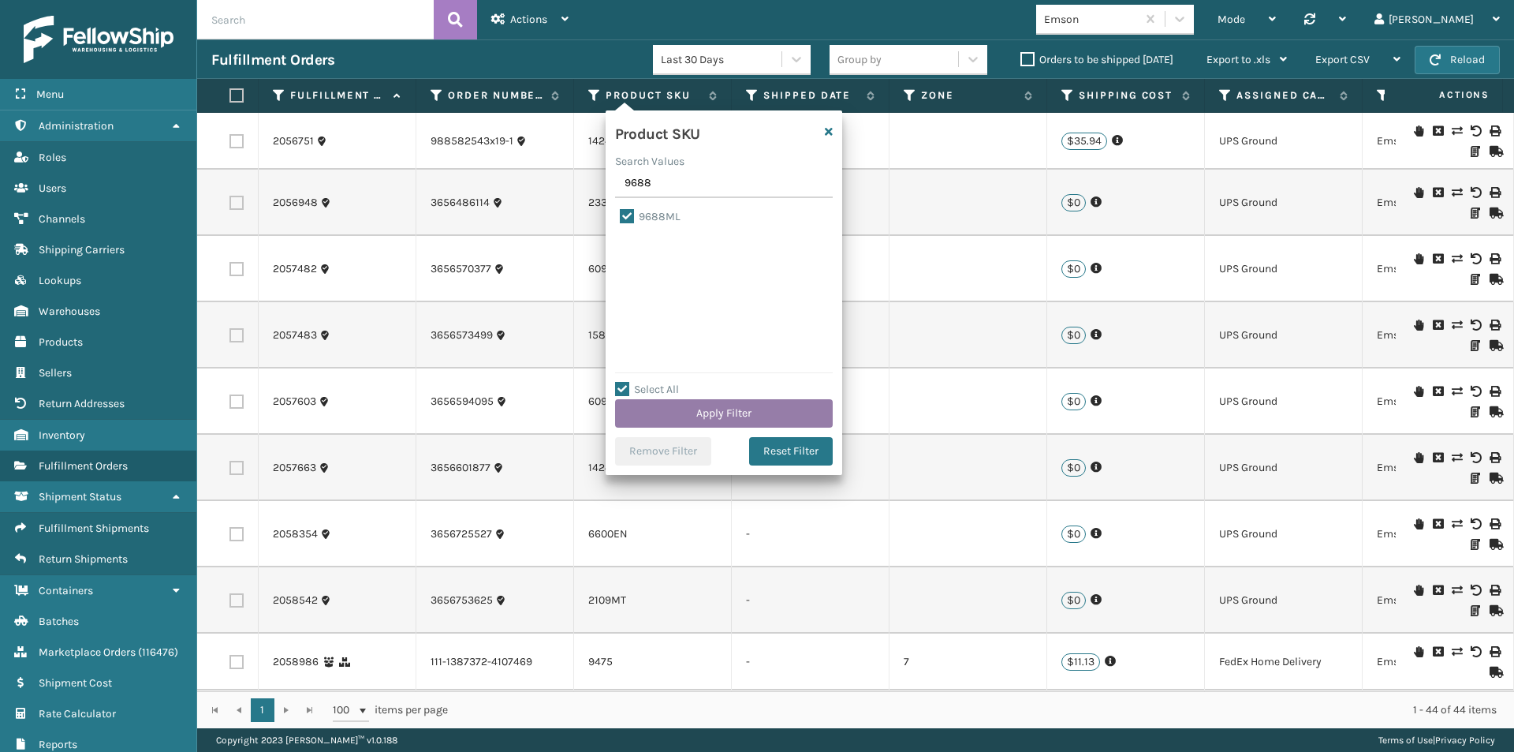
click at [711, 413] on button "Apply Filter" at bounding box center [724, 413] width 218 height 28
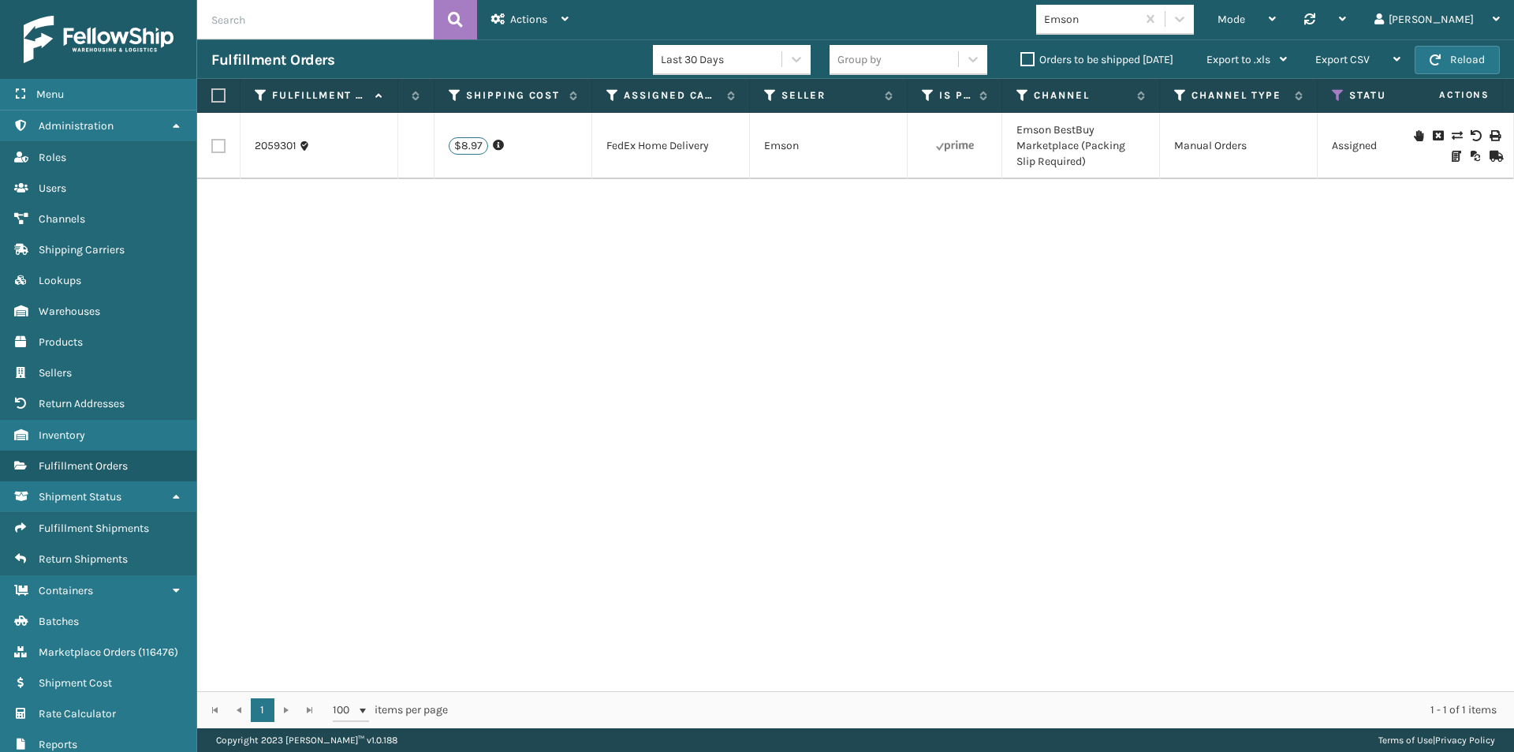
scroll to position [0, 702]
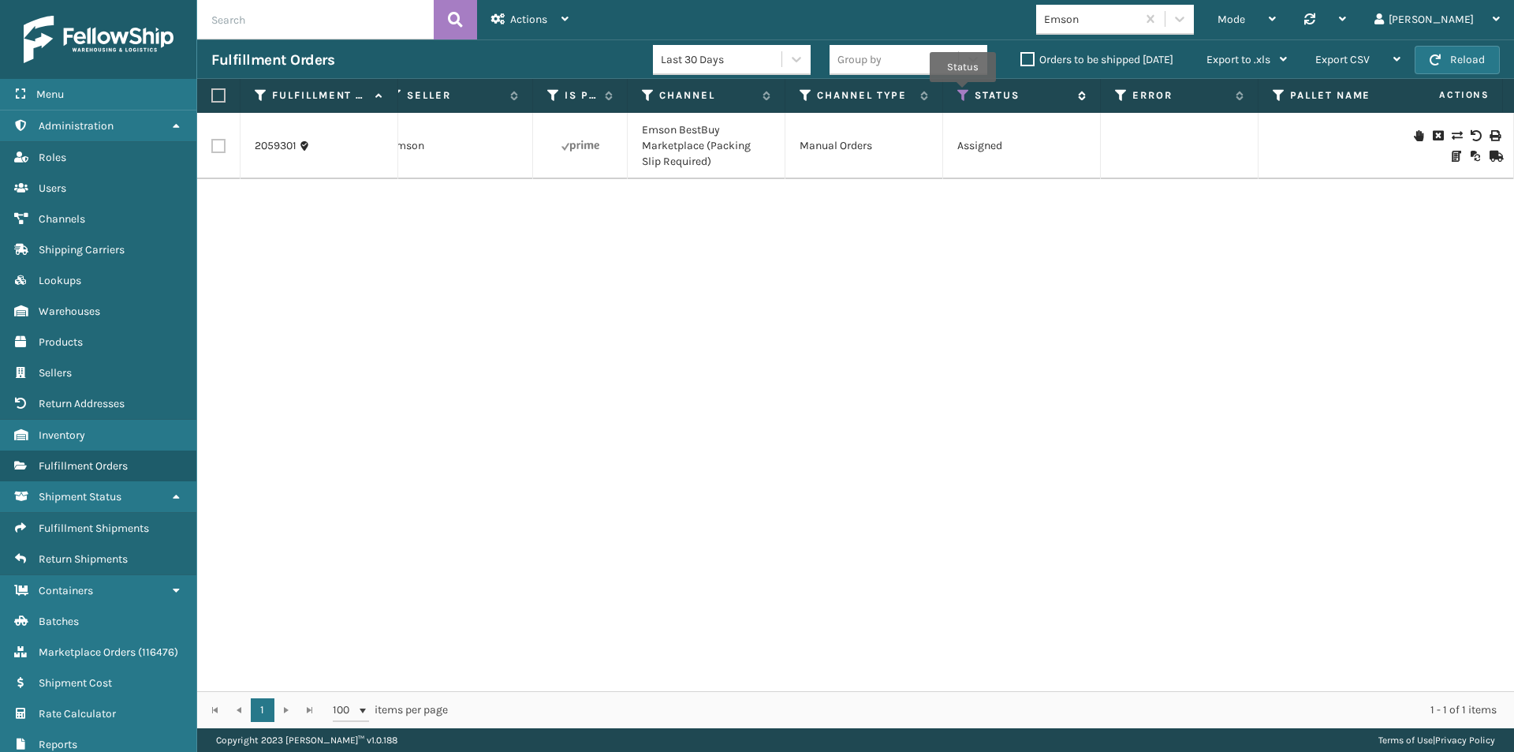
click at [963, 93] on icon at bounding box center [963, 95] width 13 height 14
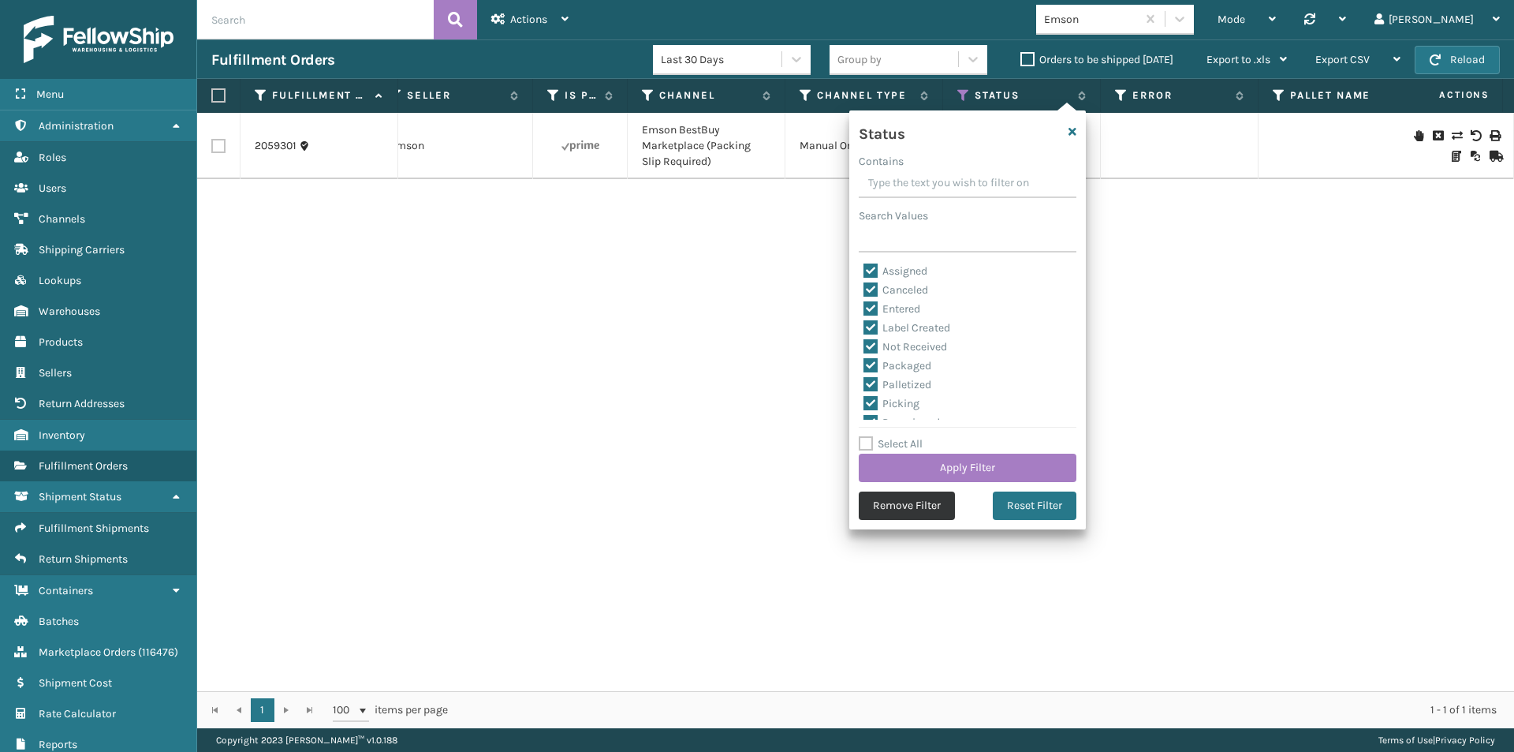
click at [924, 504] on button "Remove Filter" at bounding box center [907, 505] width 96 height 28
